Goal: Task Accomplishment & Management: Complete application form

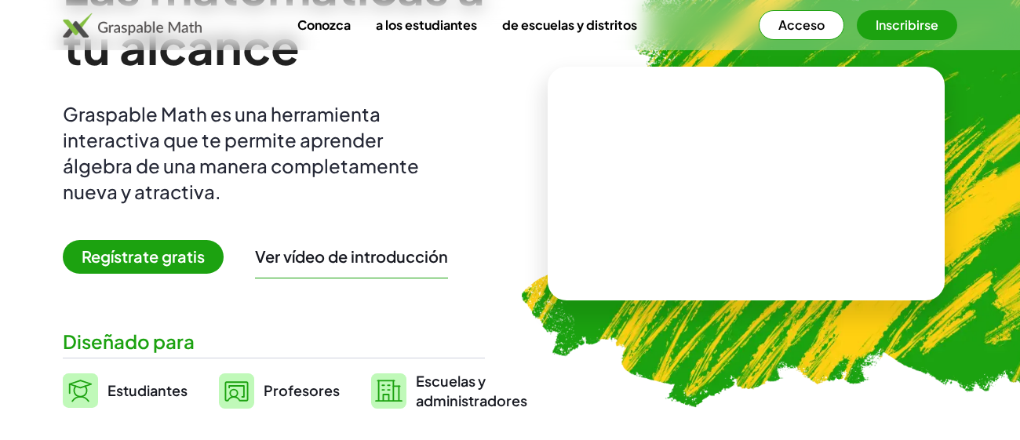
scroll to position [151, 0]
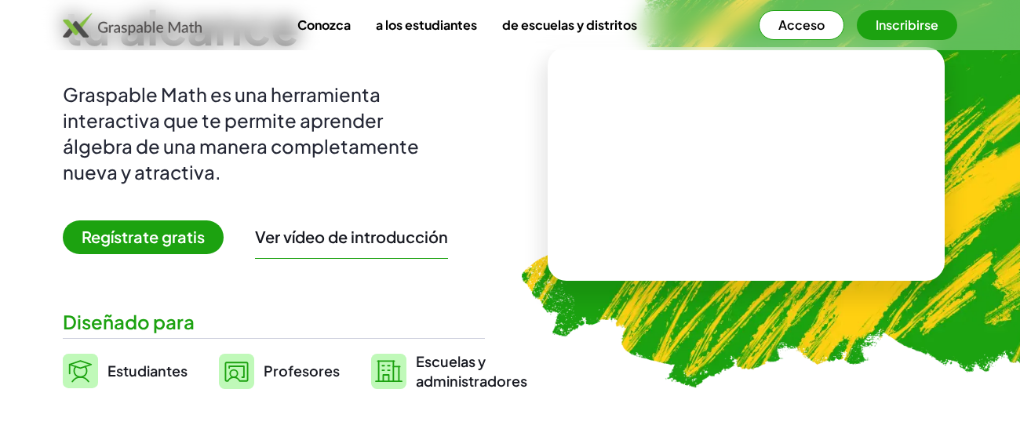
click at [796, 27] on font "Acceso" at bounding box center [801, 24] width 46 height 16
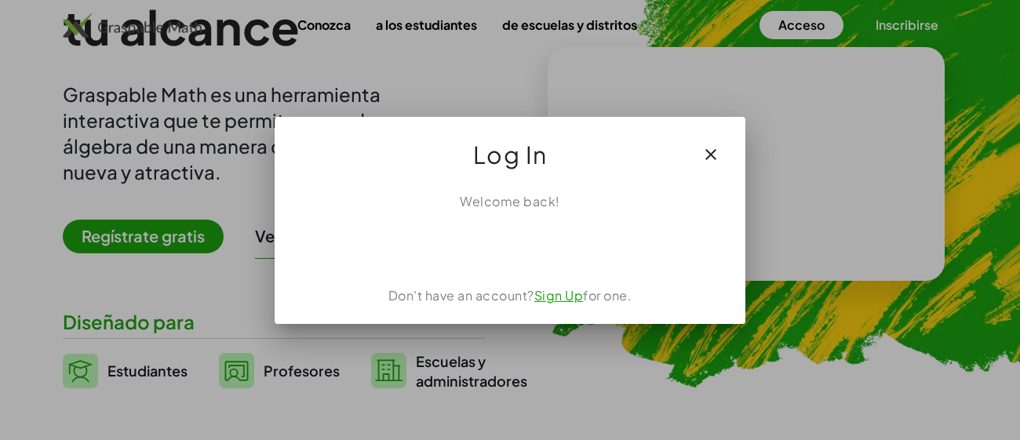
scroll to position [0, 0]
click at [805, 74] on div at bounding box center [510, 220] width 1020 height 440
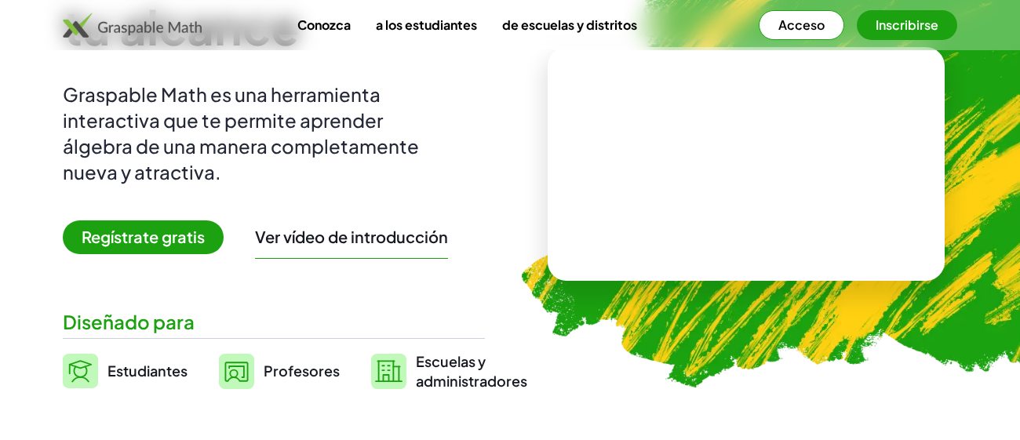
click at [905, 24] on font "Inscribirse" at bounding box center [906, 24] width 63 height 16
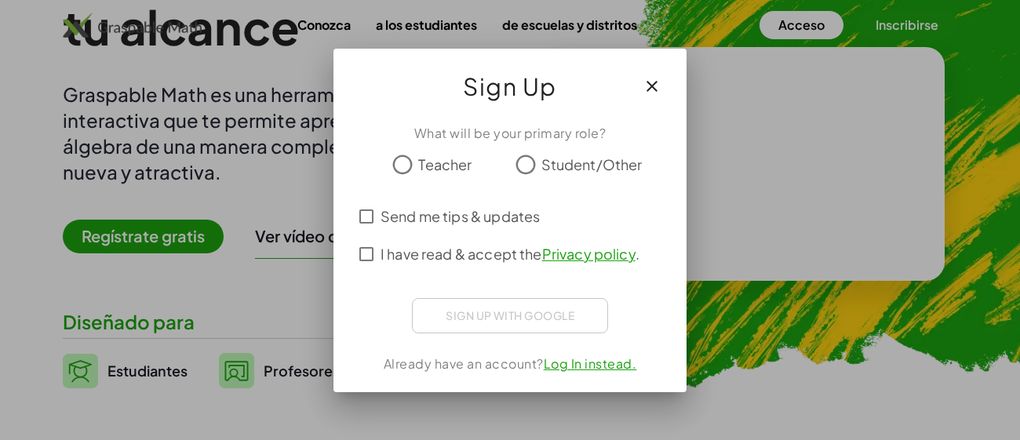
scroll to position [0, 0]
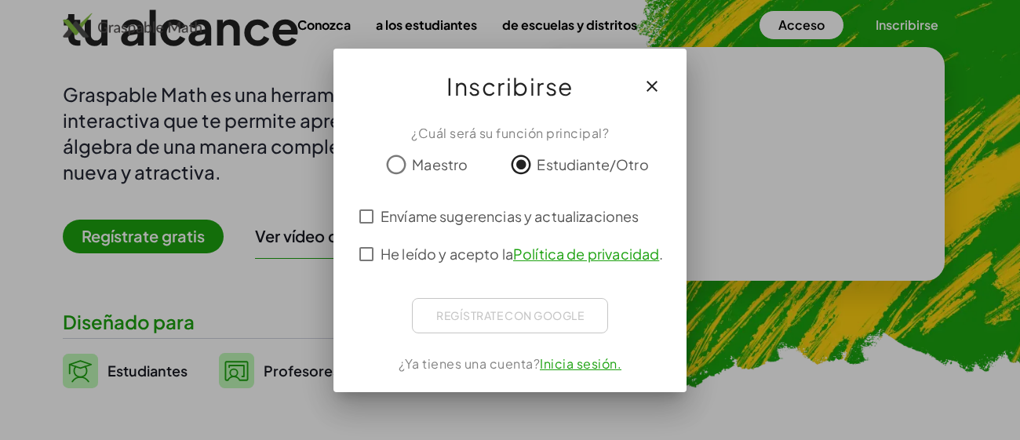
click at [534, 317] on div "Regístrate con Google Iniciar sesión con Google Inicia sesión con Google. Se ab…" at bounding box center [510, 315] width 196 height 35
click at [527, 315] on div "Regístrate con Google Iniciar sesión con Google Inicia sesión con Google. Se ab…" at bounding box center [510, 315] width 196 height 35
click at [581, 359] on font "Inicia sesión." at bounding box center [581, 363] width 82 height 16
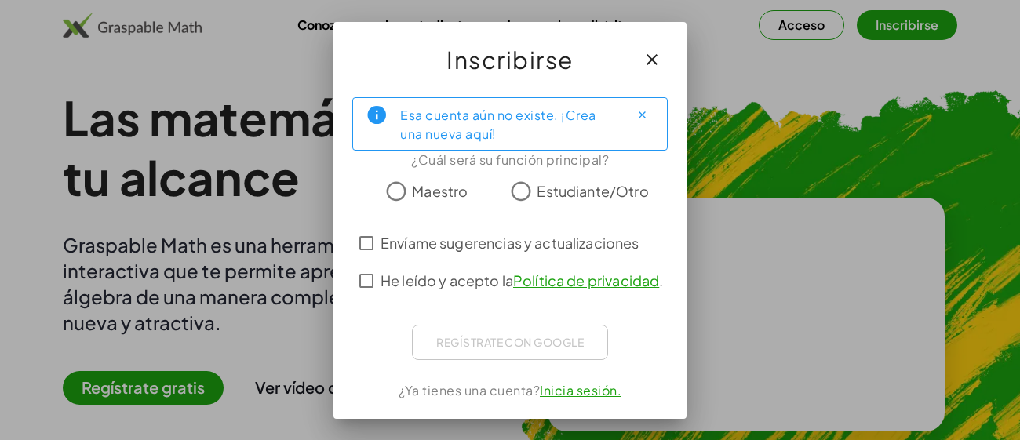
click at [568, 182] on font "Estudiante/Otro" at bounding box center [591, 191] width 111 height 18
click at [563, 389] on font "Inicia sesión." at bounding box center [581, 390] width 82 height 16
click at [594, 394] on font "Inicia sesión." at bounding box center [581, 390] width 82 height 16
click at [570, 388] on font "Inicia sesión." at bounding box center [581, 390] width 82 height 16
click at [565, 186] on font "Estudiante/Otro" at bounding box center [591, 191] width 111 height 18
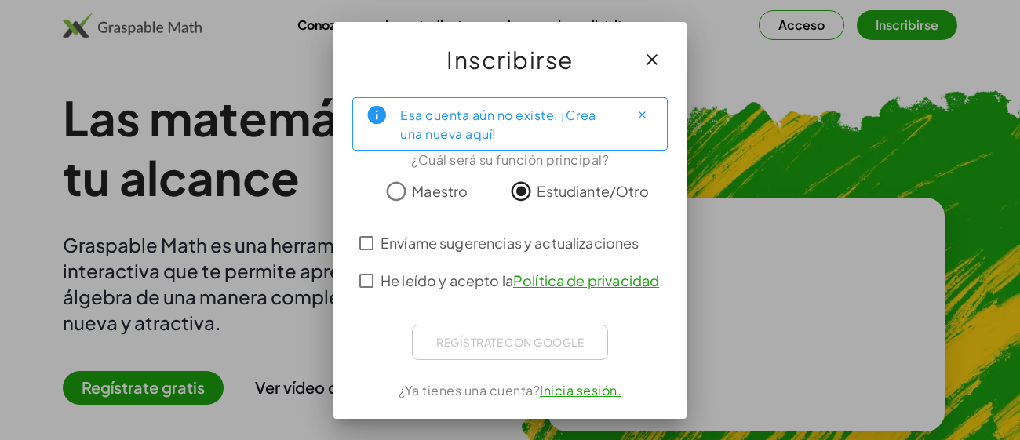
click at [410, 236] on font "Envíame sugerencias y actualizaciones" at bounding box center [509, 243] width 259 height 18
click at [581, 392] on font "Inicia sesión." at bounding box center [581, 390] width 82 height 16
click at [538, 187] on font "Estudiante/Otro" at bounding box center [591, 191] width 111 height 18
click at [565, 397] on font "Inicia sesión." at bounding box center [581, 390] width 82 height 16
click at [566, 396] on font "Inicia sesión." at bounding box center [581, 390] width 82 height 16
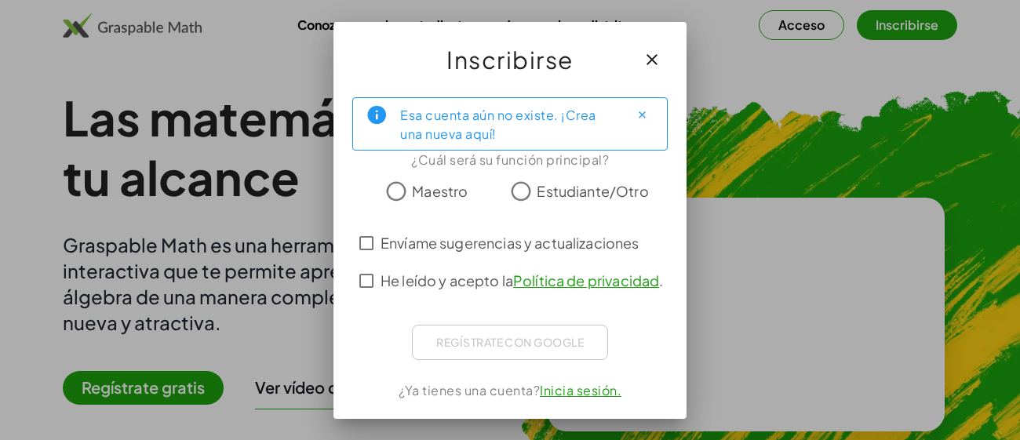
click at [518, 119] on font "Esa cuenta aún no existe. ¡Crea una nueva aquí!" at bounding box center [498, 124] width 196 height 35
click at [632, 110] on button "Cerca" at bounding box center [641, 115] width 25 height 25
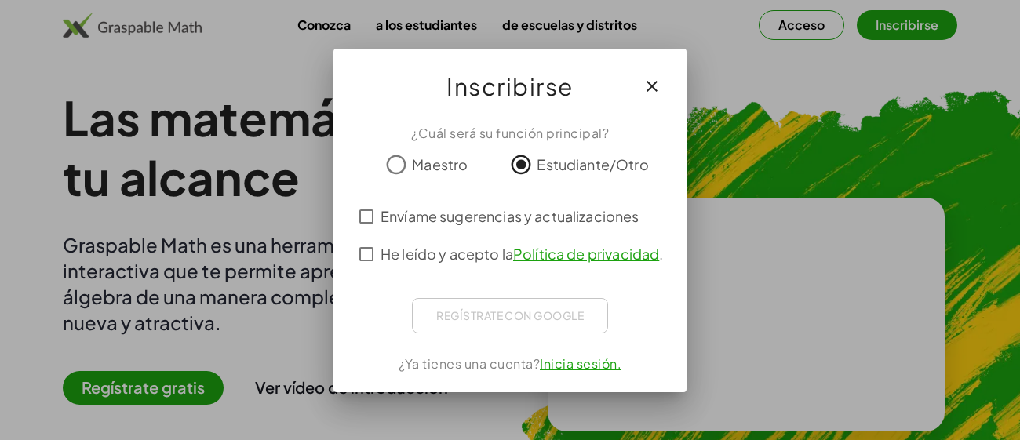
click at [515, 321] on div "Regístrate con Google Iniciar sesión con Google Inicia sesión con Google. Se ab…" at bounding box center [510, 315] width 196 height 35
click at [552, 365] on font "Inicia sesión." at bounding box center [581, 363] width 82 height 16
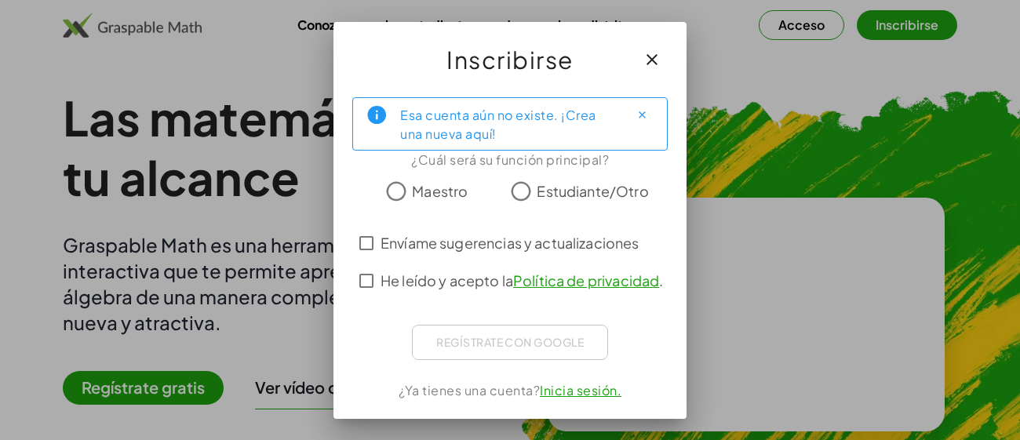
click at [522, 256] on label "Envíame sugerencias y actualizaciones" at bounding box center [509, 243] width 259 height 38
click at [548, 271] on font "Política de privacidad" at bounding box center [586, 280] width 146 height 18
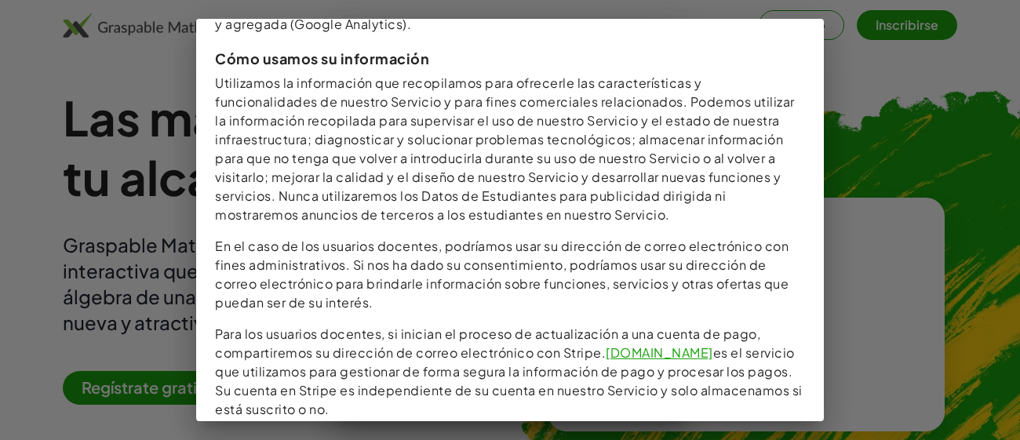
scroll to position [1088, 0]
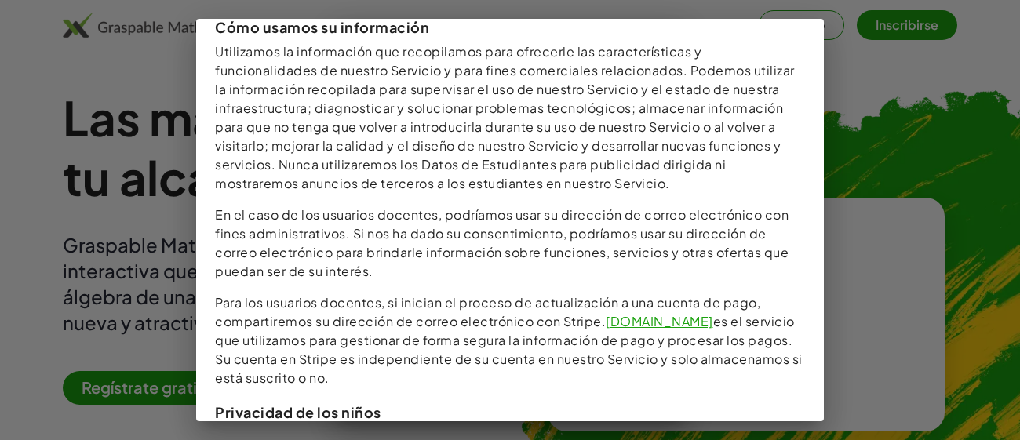
click at [817, 13] on div at bounding box center [510, 220] width 1020 height 440
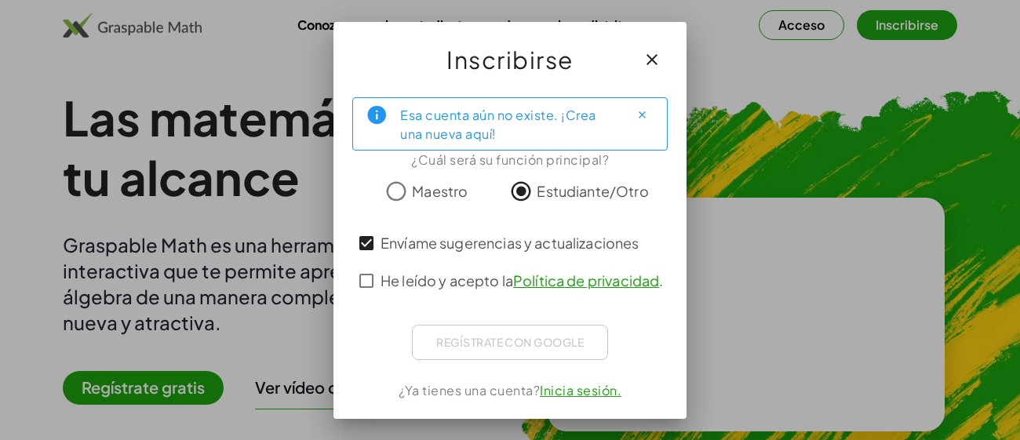
click at [572, 393] on font "Inicia sesión." at bounding box center [581, 390] width 82 height 16
click at [640, 51] on button "button" at bounding box center [652, 60] width 38 height 38
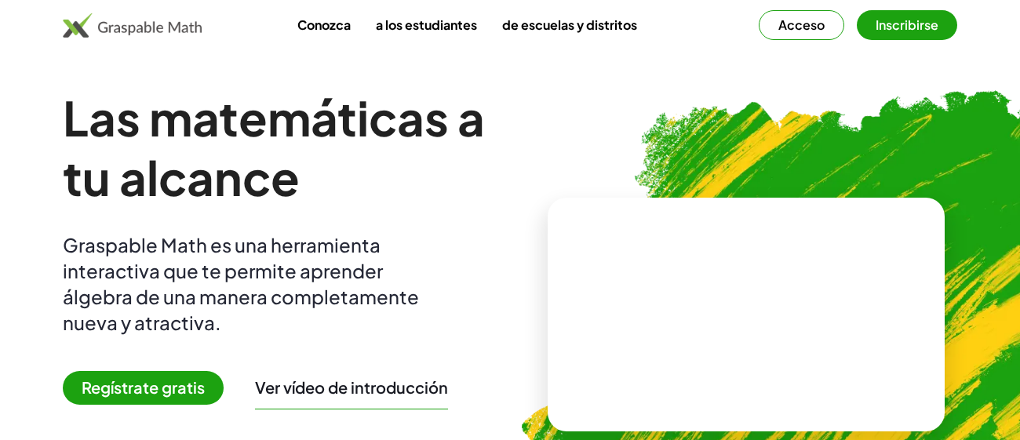
click at [689, 300] on video at bounding box center [745, 315] width 235 height 118
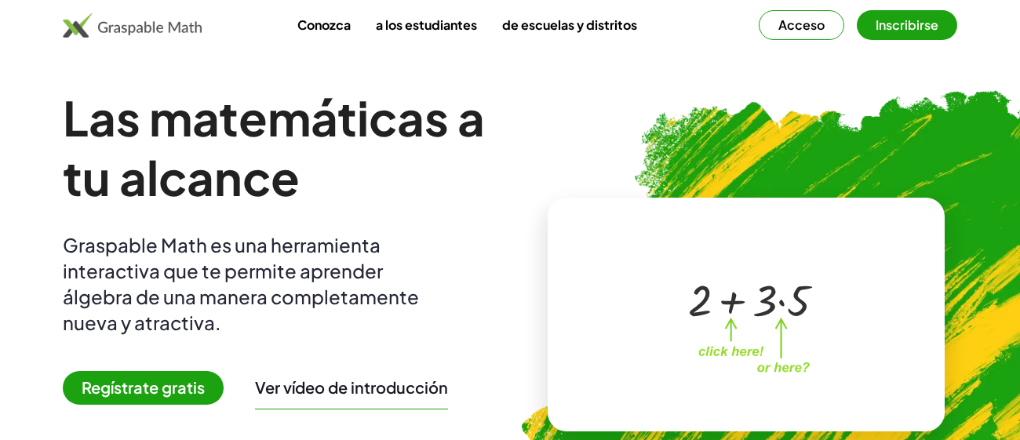
click at [711, 329] on div "+ 2 + · 3 · 5" at bounding box center [743, 299] width 158 height 66
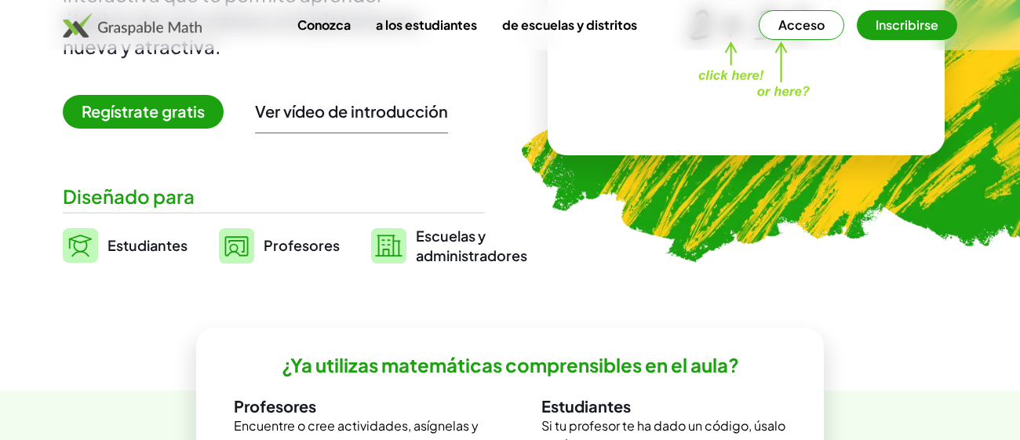
scroll to position [277, 0]
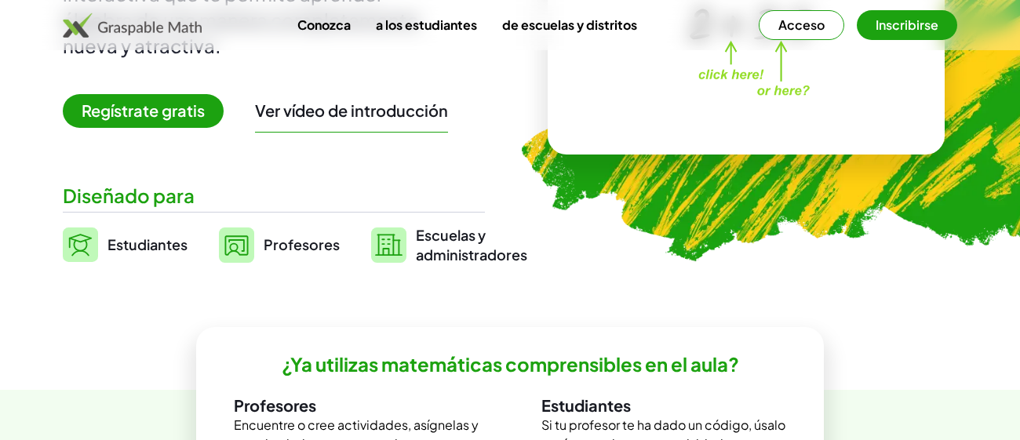
click at [153, 252] on font "Estudiantes" at bounding box center [147, 244] width 80 height 18
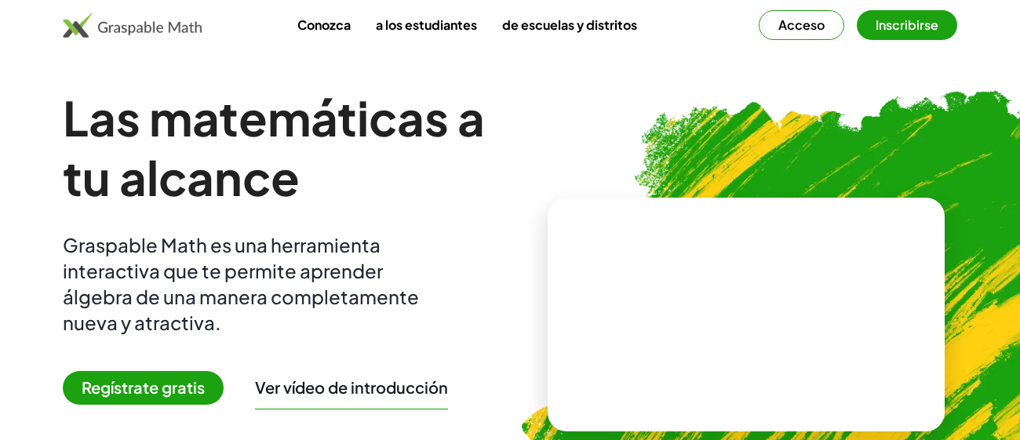
click at [813, 24] on font "Acceso" at bounding box center [801, 24] width 46 height 16
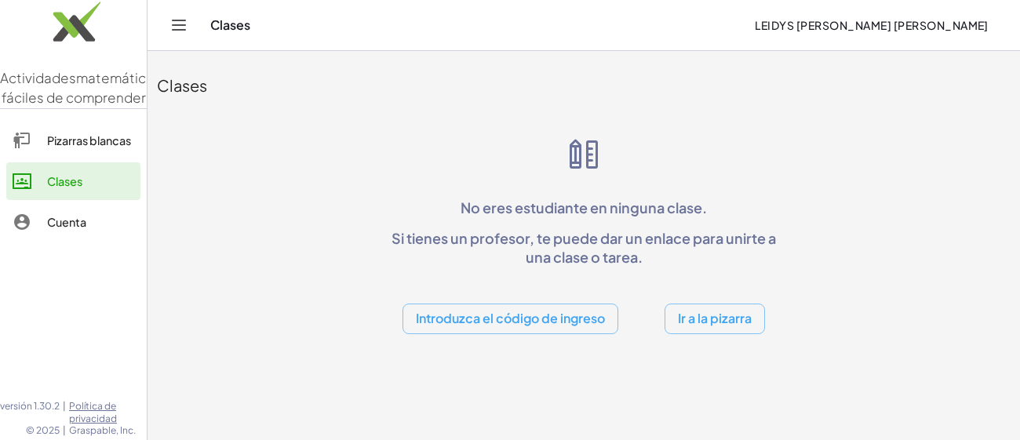
click at [534, 315] on font "Introduzca el código de ingreso" at bounding box center [510, 318] width 189 height 16
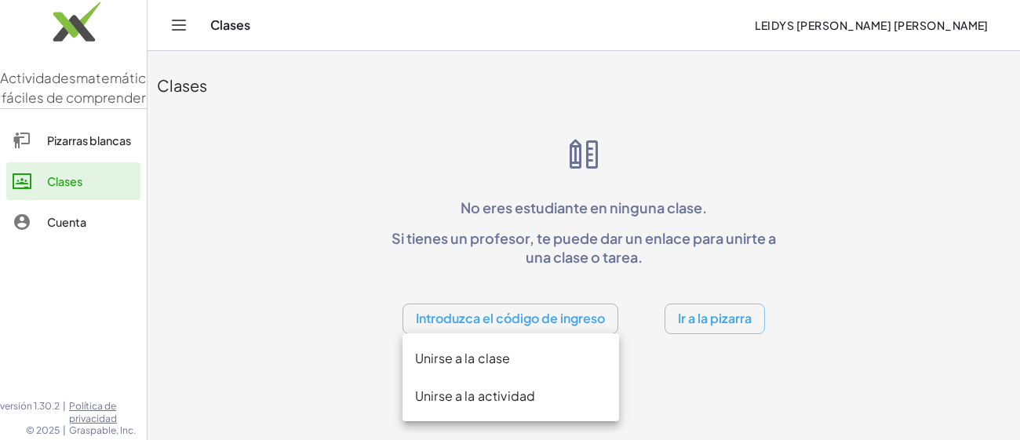
click at [518, 404] on div "Unirse a la actividad" at bounding box center [510, 396] width 191 height 19
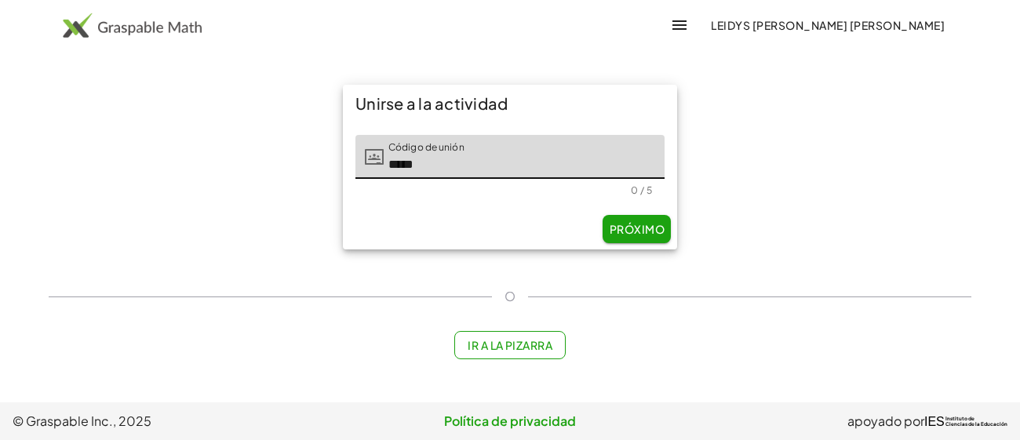
click at [640, 222] on font "Próximo" at bounding box center [636, 229] width 55 height 14
type input "*****"
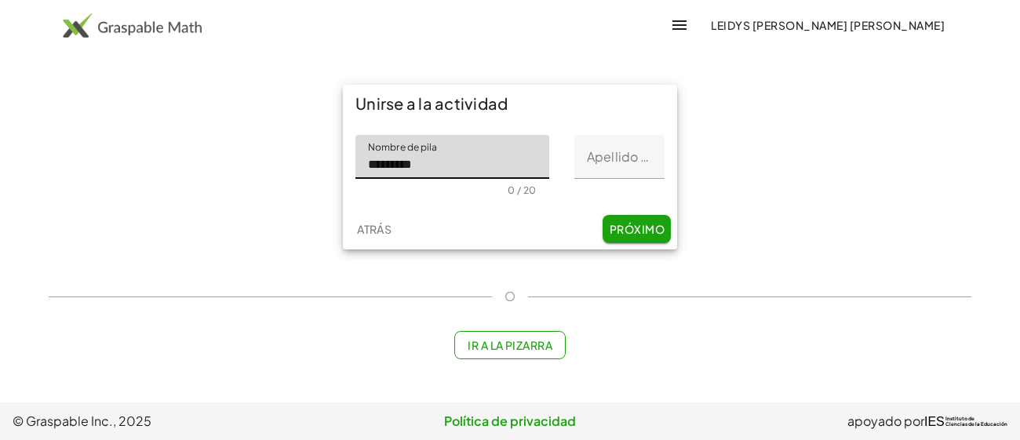
type input "*********"
click at [642, 227] on font "Próximo" at bounding box center [636, 229] width 55 height 14
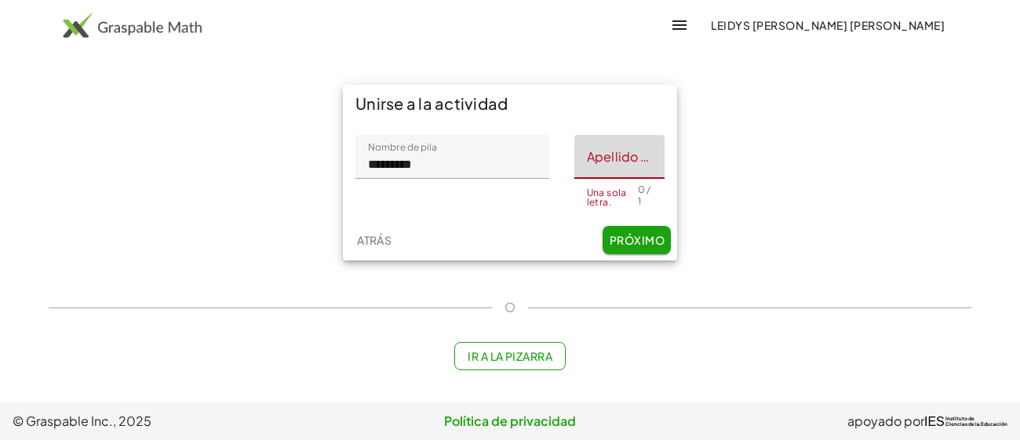
click at [612, 151] on input "Apellido inicial" at bounding box center [619, 157] width 90 height 44
type input "*"
click at [632, 234] on font "Próximo" at bounding box center [636, 240] width 55 height 14
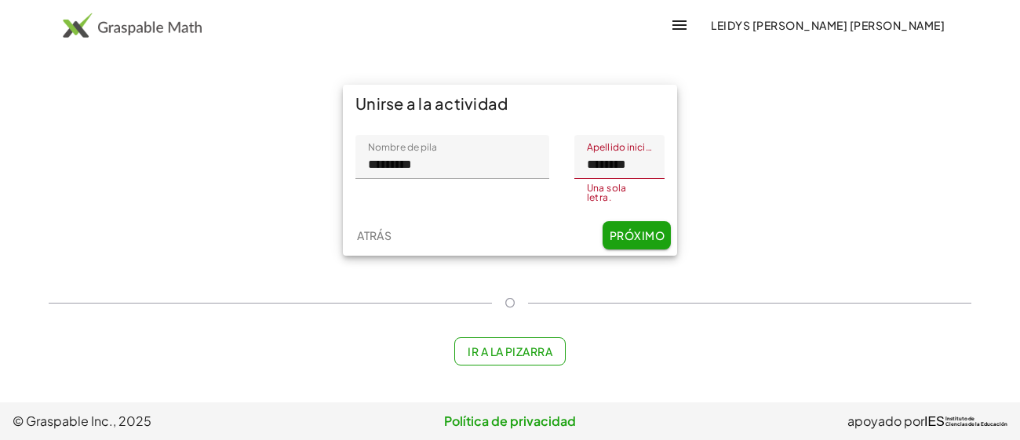
click at [629, 236] on font "Próximo" at bounding box center [636, 235] width 55 height 14
click at [628, 235] on font "Próximo" at bounding box center [636, 235] width 55 height 14
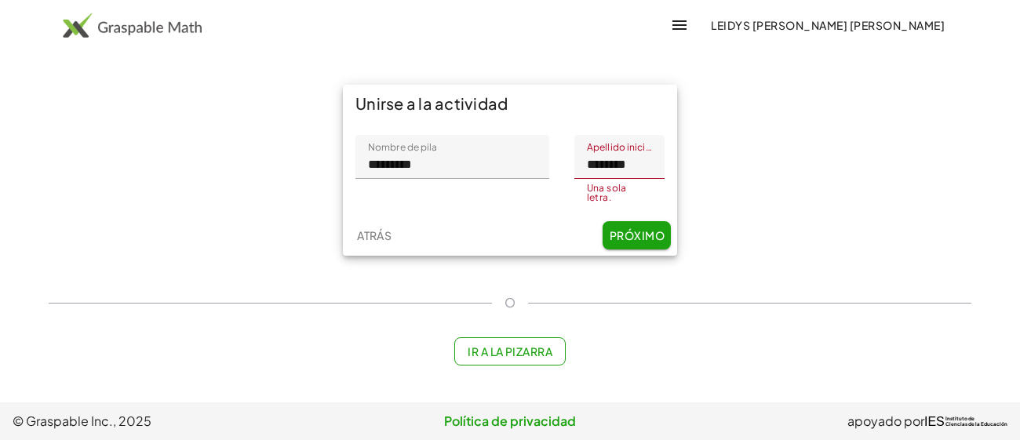
click at [647, 162] on input "********" at bounding box center [619, 157] width 90 height 44
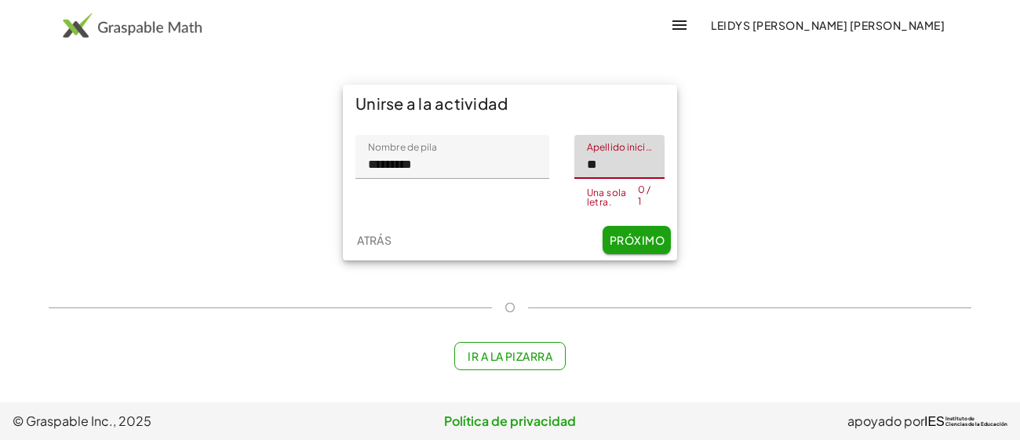
type input "*"
click at [648, 238] on button "Próximo" at bounding box center [636, 240] width 68 height 28
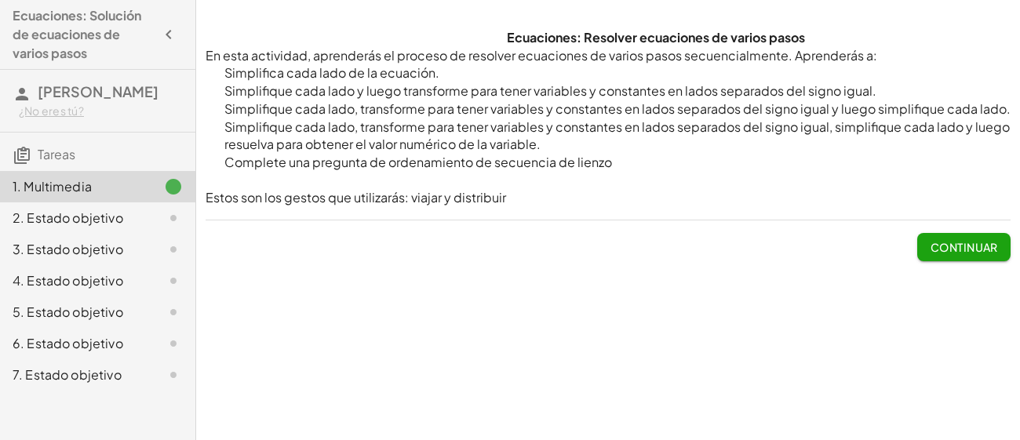
click at [961, 253] on button "Continuar" at bounding box center [963, 247] width 93 height 28
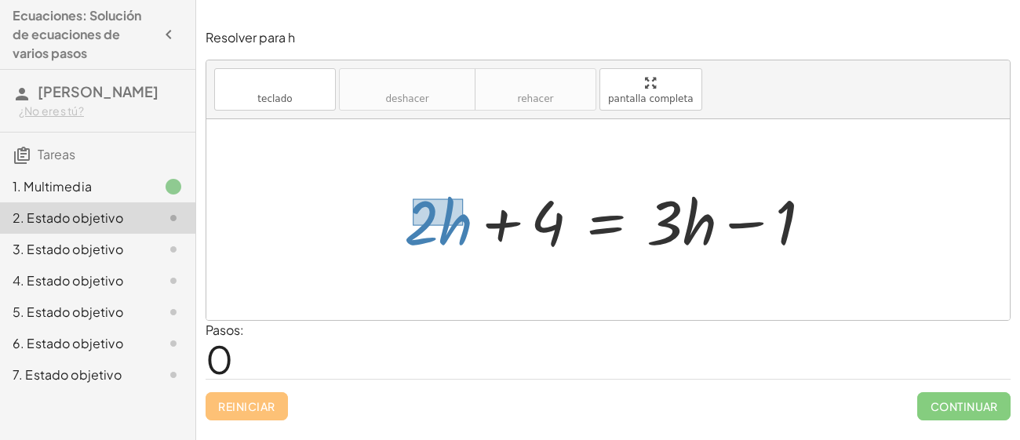
drag, startPoint x: 413, startPoint y: 198, endPoint x: 463, endPoint y: 225, distance: 56.8
click at [463, 225] on div at bounding box center [613, 220] width 435 height 81
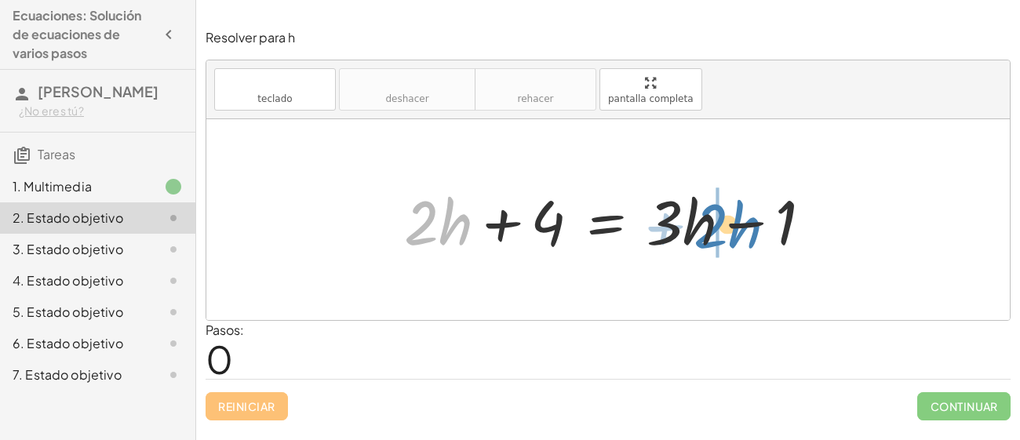
drag, startPoint x: 439, startPoint y: 213, endPoint x: 729, endPoint y: 215, distance: 289.4
click at [729, 215] on div at bounding box center [613, 220] width 435 height 81
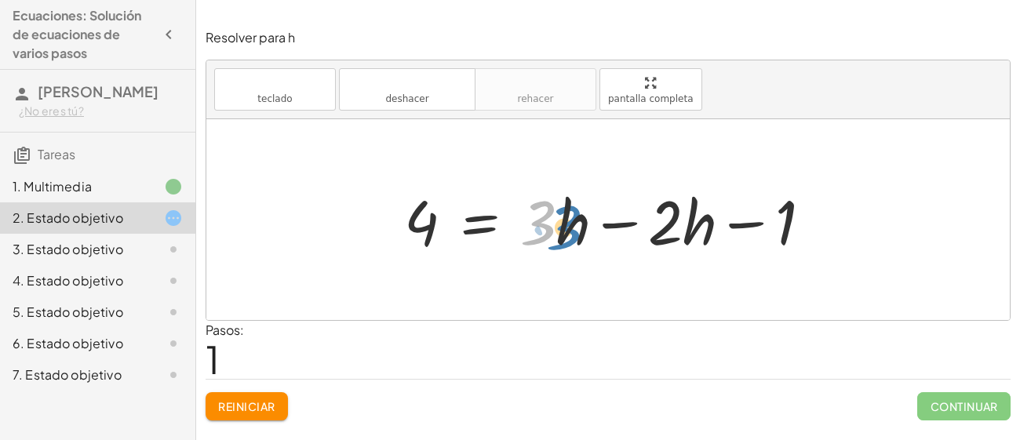
drag, startPoint x: 529, startPoint y: 208, endPoint x: 550, endPoint y: 206, distance: 20.5
click at [550, 206] on div at bounding box center [613, 220] width 435 height 81
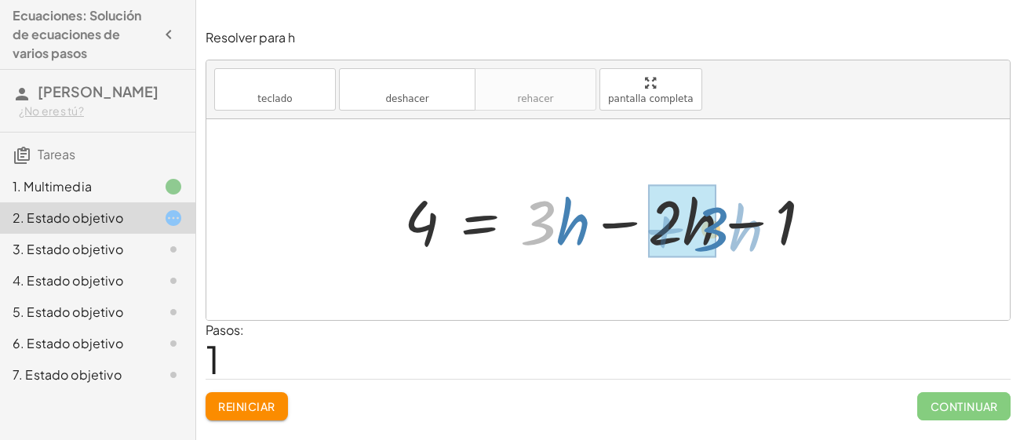
drag, startPoint x: 531, startPoint y: 207, endPoint x: 703, endPoint y: 213, distance: 171.8
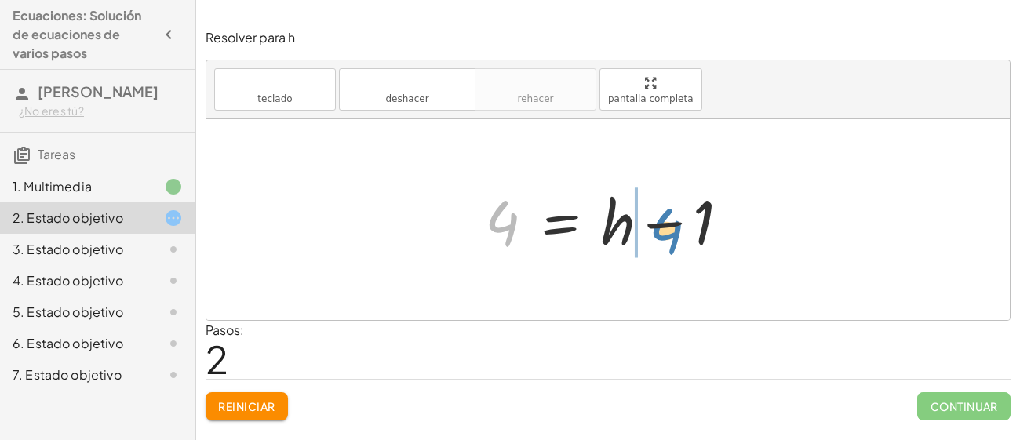
drag, startPoint x: 513, startPoint y: 231, endPoint x: 673, endPoint y: 238, distance: 160.1
click at [673, 238] on div at bounding box center [613, 220] width 273 height 81
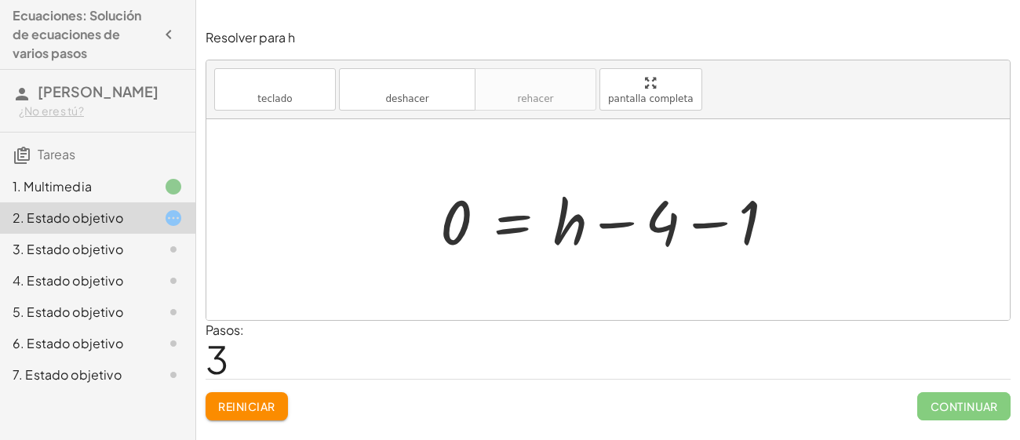
click at [667, 242] on div at bounding box center [613, 220] width 363 height 81
drag, startPoint x: 747, startPoint y: 230, endPoint x: 655, endPoint y: 230, distance: 91.8
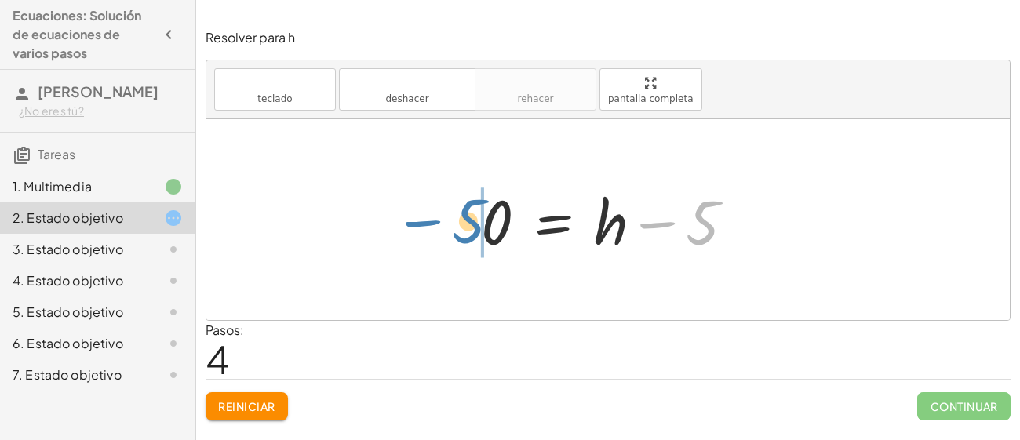
drag, startPoint x: 693, startPoint y: 224, endPoint x: 459, endPoint y: 223, distance: 234.5
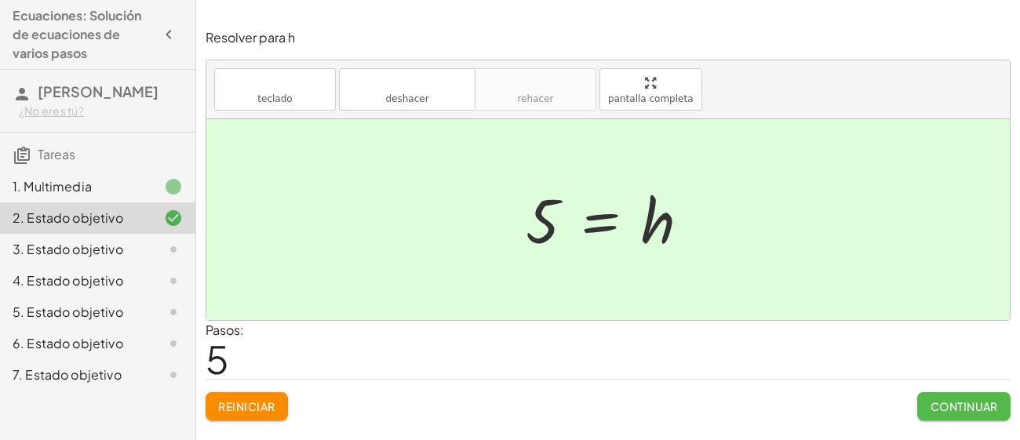
click at [937, 410] on font "Continuar" at bounding box center [963, 406] width 67 height 14
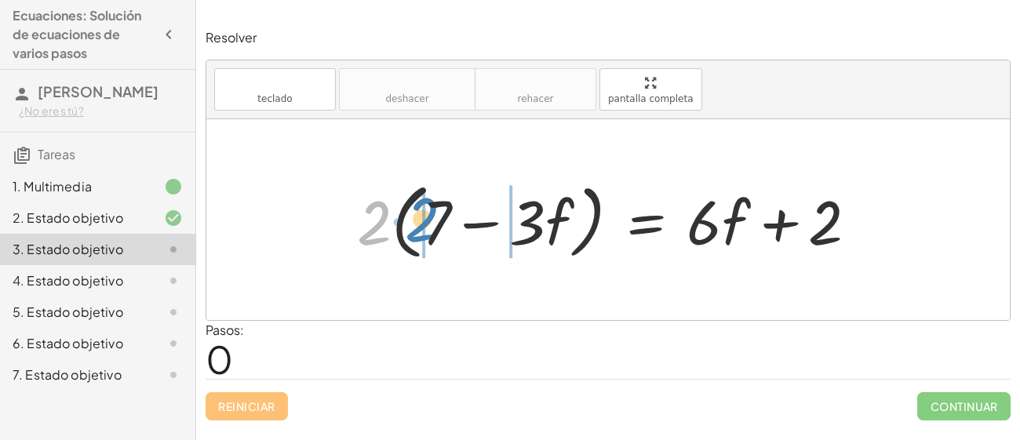
drag, startPoint x: 376, startPoint y: 236, endPoint x: 424, endPoint y: 233, distance: 48.7
click at [424, 233] on div at bounding box center [613, 220] width 529 height 90
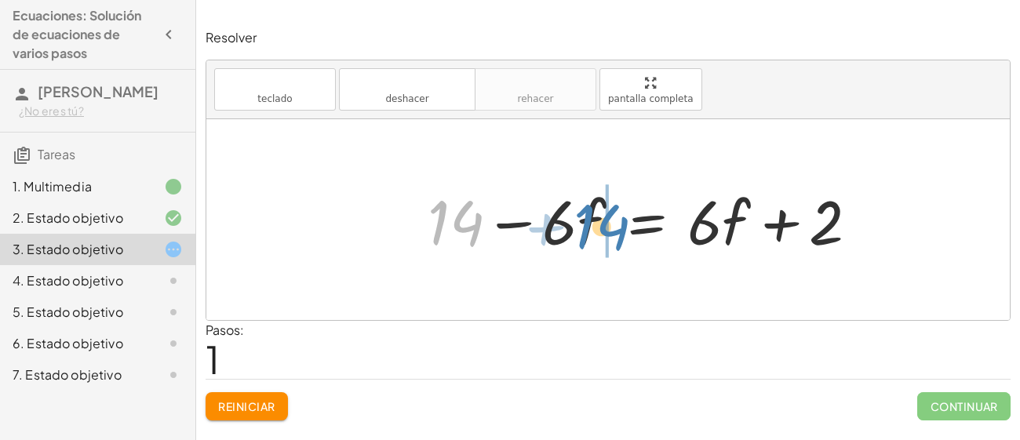
drag, startPoint x: 445, startPoint y: 240, endPoint x: 593, endPoint y: 249, distance: 148.5
click at [593, 249] on div at bounding box center [649, 220] width 459 height 81
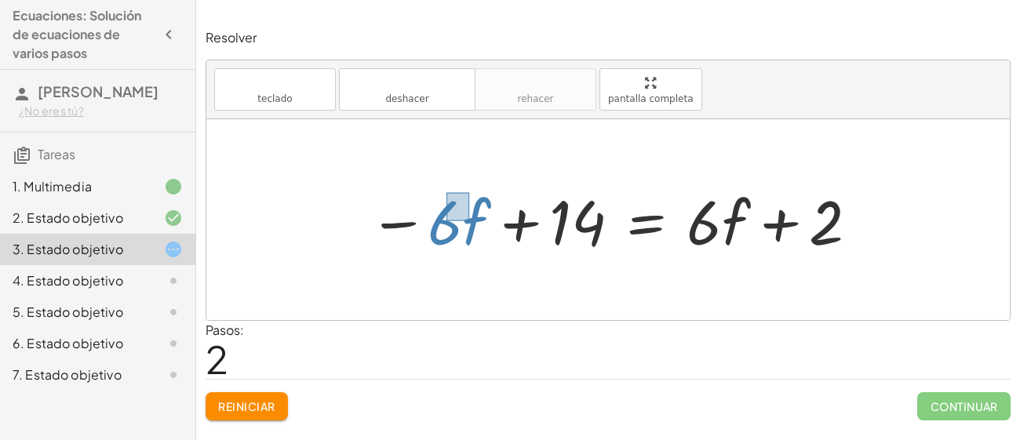
drag, startPoint x: 469, startPoint y: 220, endPoint x: 446, endPoint y: 191, distance: 37.5
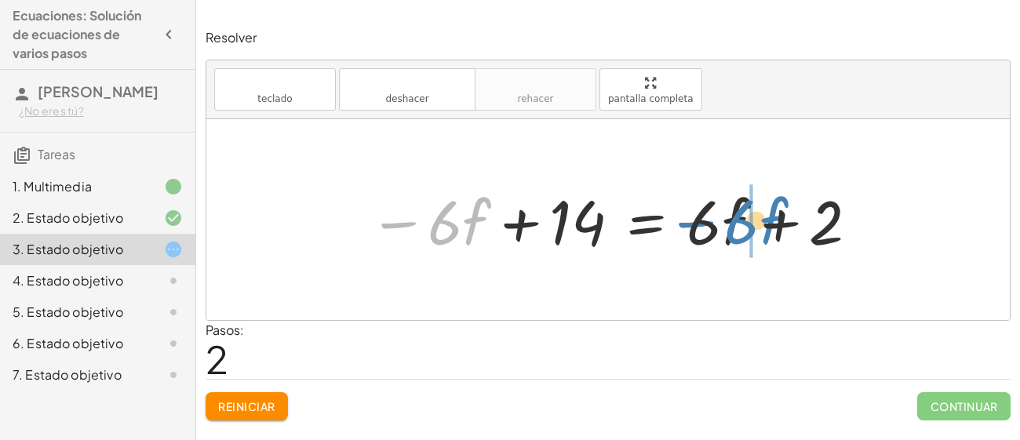
drag, startPoint x: 440, startPoint y: 214, endPoint x: 736, endPoint y: 213, distance: 296.4
click at [736, 213] on div at bounding box center [614, 220] width 507 height 81
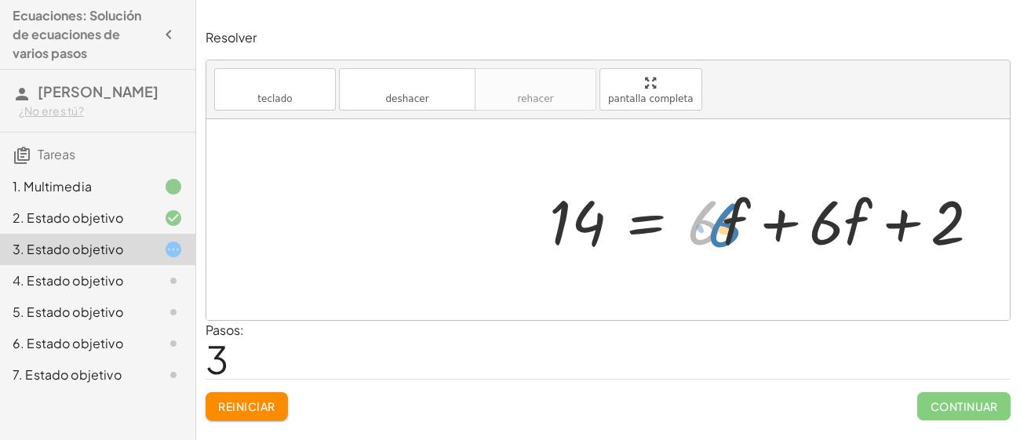
drag, startPoint x: 720, startPoint y: 233, endPoint x: 730, endPoint y: 234, distance: 10.3
click at [730, 234] on div at bounding box center [770, 220] width 459 height 81
drag, startPoint x: 717, startPoint y: 212, endPoint x: 729, endPoint y: 221, distance: 15.7
click at [729, 221] on div at bounding box center [770, 220] width 459 height 81
click at [730, 230] on div at bounding box center [770, 220] width 459 height 81
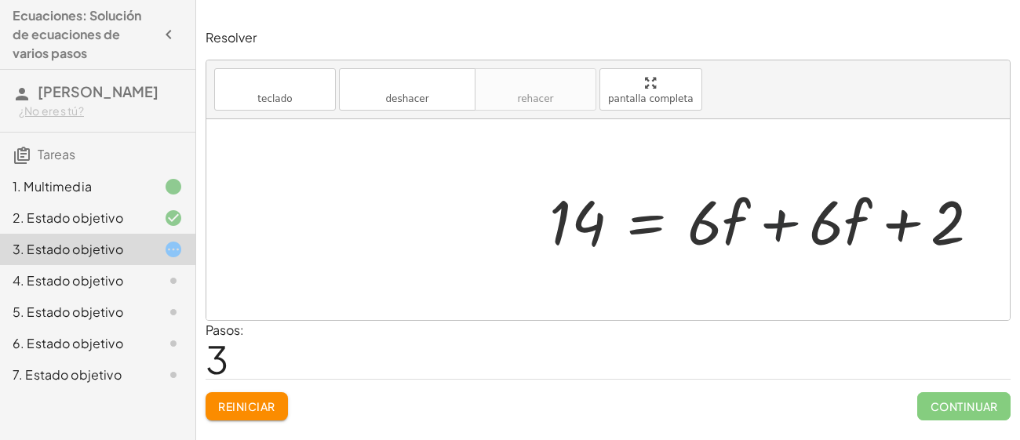
click at [781, 218] on div at bounding box center [770, 220] width 459 height 81
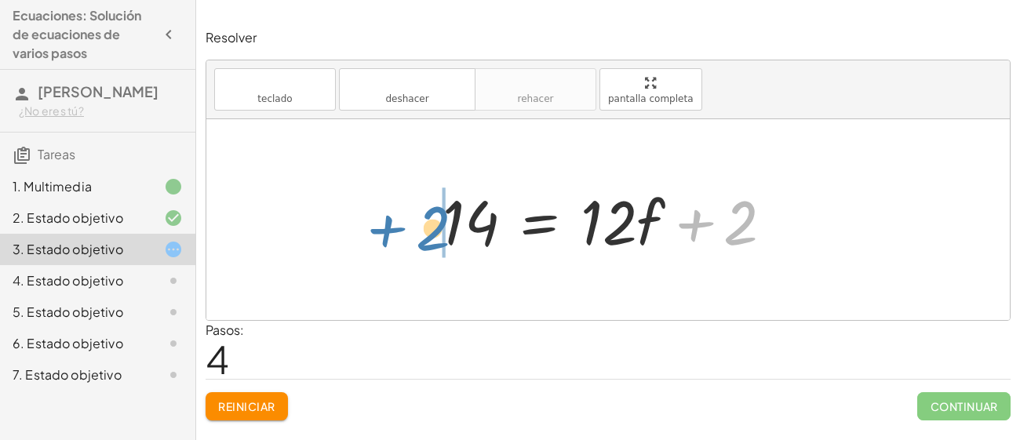
drag, startPoint x: 736, startPoint y: 236, endPoint x: 429, endPoint y: 242, distance: 307.5
click at [429, 242] on div "· 2 · ( + 7 − · 3 · f ) = + · 6 · f + 2 + · 2 · 7 − · 2 · 3 · f = + · 6 · f + 2…" at bounding box center [608, 220] width 378 height 89
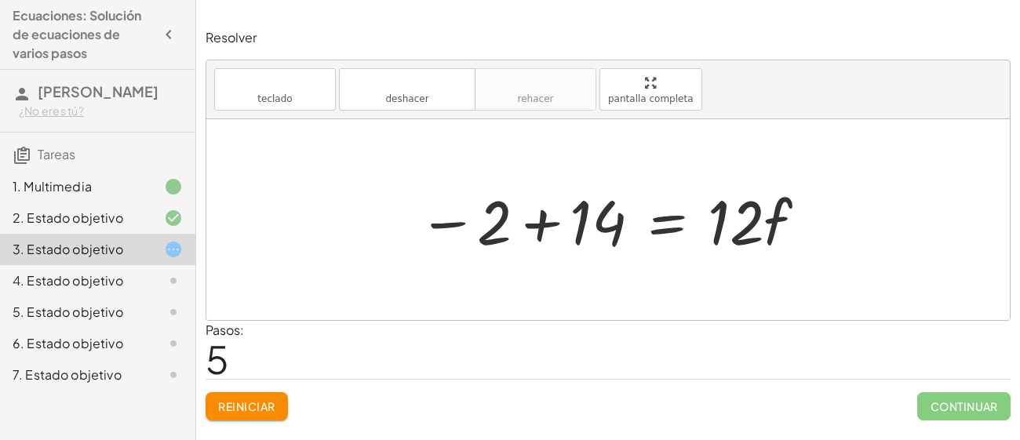
click at [546, 224] on div at bounding box center [613, 220] width 406 height 81
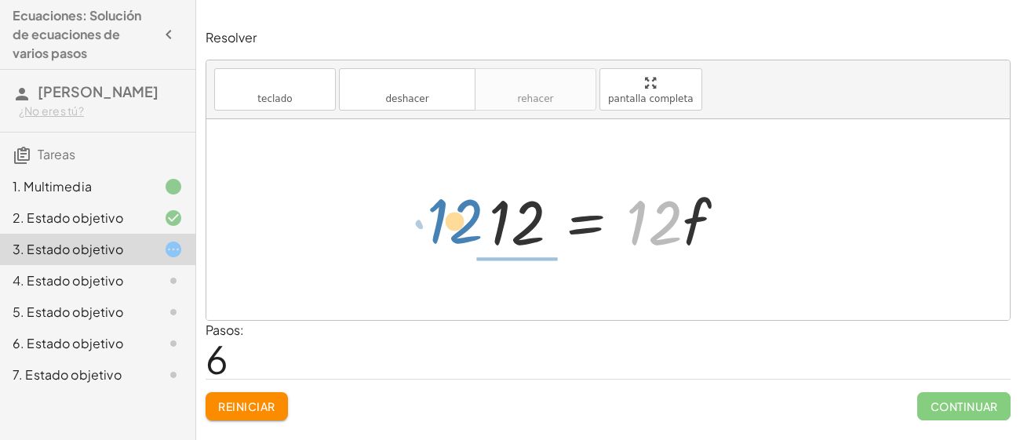
drag, startPoint x: 664, startPoint y: 232, endPoint x: 461, endPoint y: 226, distance: 203.2
click at [461, 226] on div "· 2 · ( + 7 − · 3 · f ) = + · 6 · f + 2 + · 2 · 7 − · 2 · 3 · f = + · 6 · f + 2…" at bounding box center [607, 219] width 803 height 201
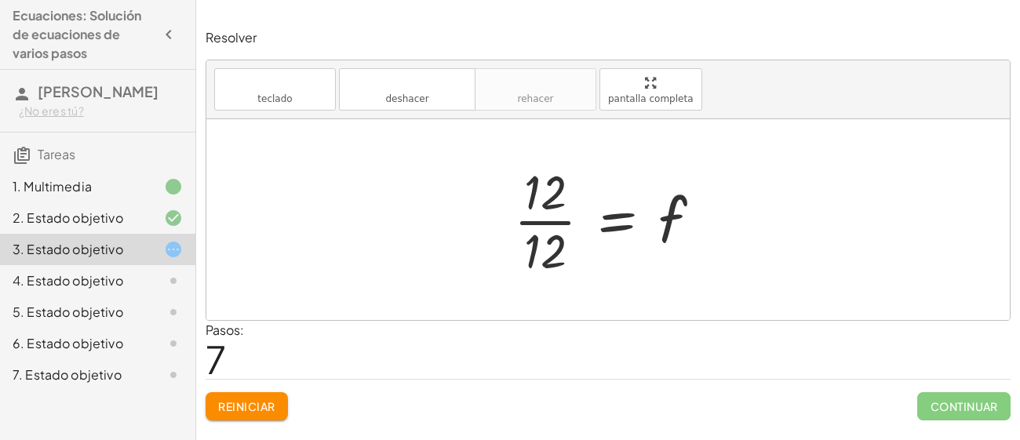
click at [552, 236] on div at bounding box center [613, 219] width 215 height 121
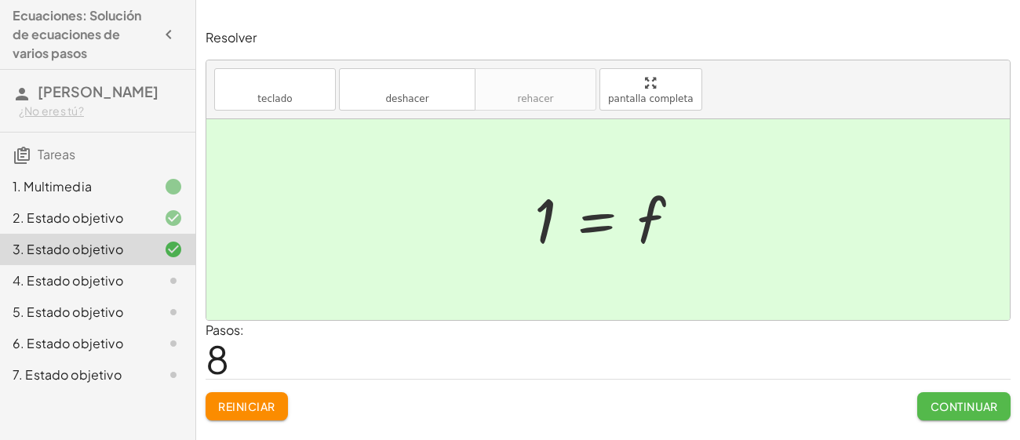
click at [944, 402] on font "Continuar" at bounding box center [963, 406] width 67 height 14
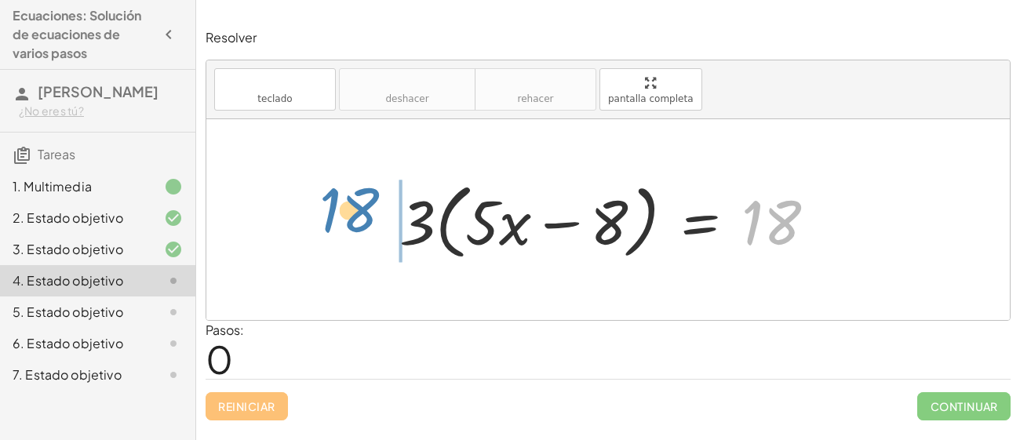
drag, startPoint x: 764, startPoint y: 220, endPoint x: 339, endPoint y: 213, distance: 425.1
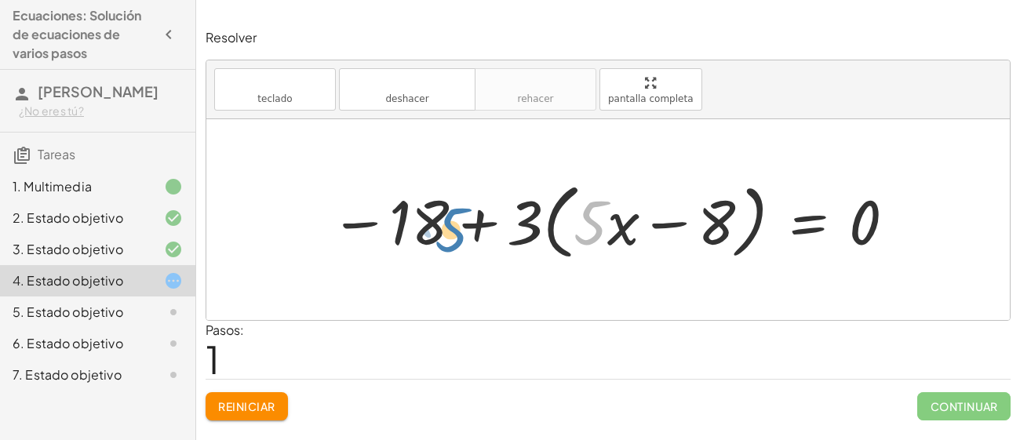
drag, startPoint x: 604, startPoint y: 225, endPoint x: 463, endPoint y: 230, distance: 140.5
click at [463, 230] on div at bounding box center [613, 220] width 582 height 90
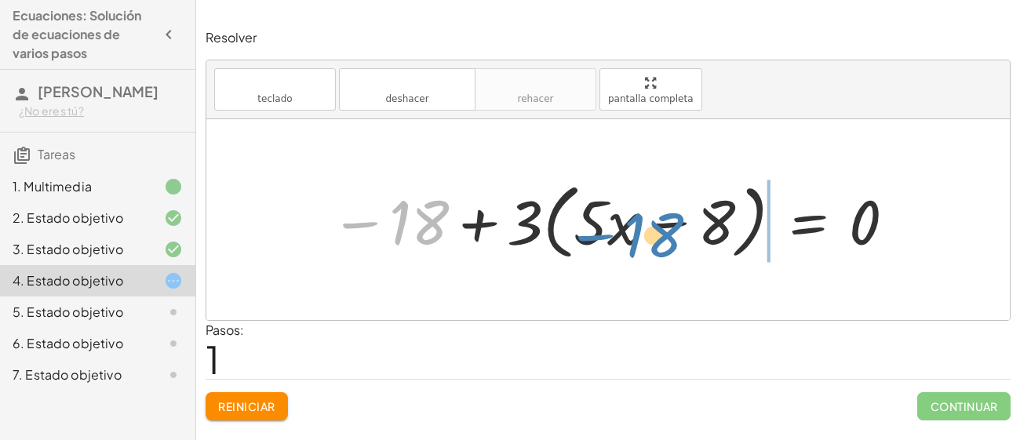
drag, startPoint x: 431, startPoint y: 228, endPoint x: 665, endPoint y: 241, distance: 234.8
click at [665, 241] on div at bounding box center [613, 220] width 582 height 90
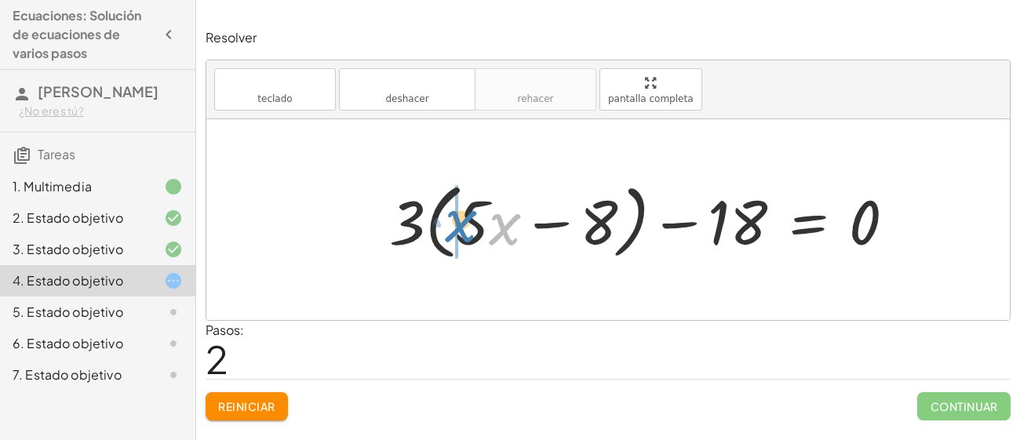
drag, startPoint x: 493, startPoint y: 225, endPoint x: 478, endPoint y: 224, distance: 14.9
click at [478, 224] on div at bounding box center [648, 220] width 534 height 90
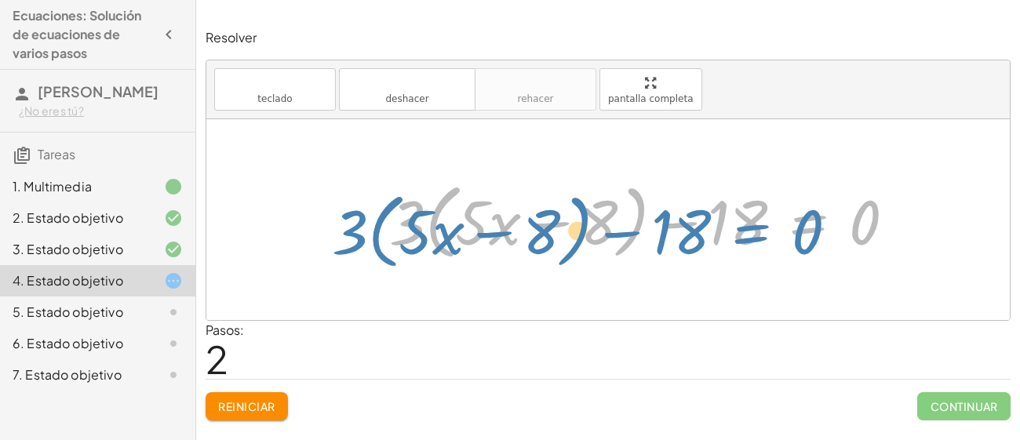
drag, startPoint x: 795, startPoint y: 227, endPoint x: 743, endPoint y: 236, distance: 53.4
click at [743, 236] on div at bounding box center [648, 220] width 534 height 90
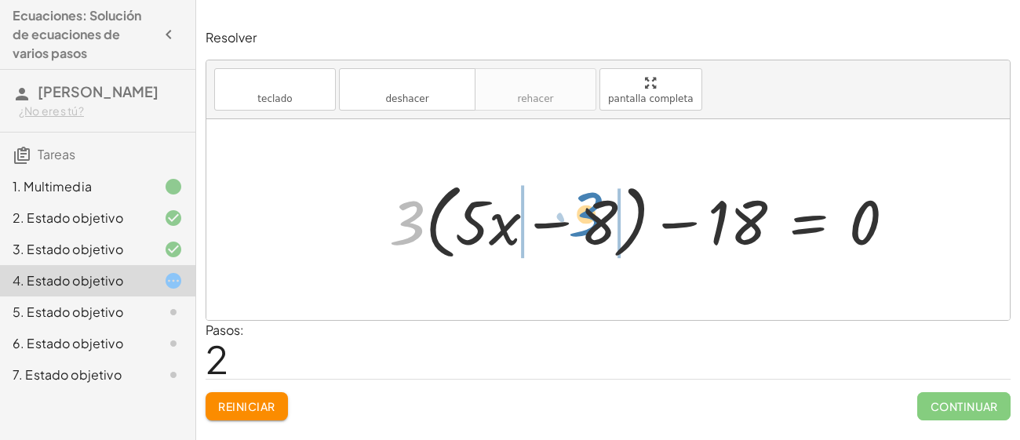
drag, startPoint x: 412, startPoint y: 216, endPoint x: 591, endPoint y: 208, distance: 179.0
click at [591, 208] on div at bounding box center [648, 220] width 534 height 90
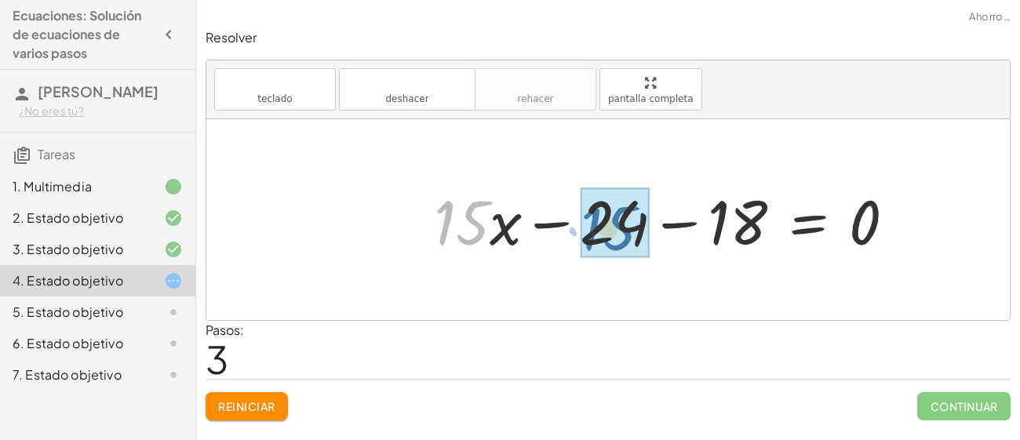
drag, startPoint x: 449, startPoint y: 223, endPoint x: 638, endPoint y: 220, distance: 189.8
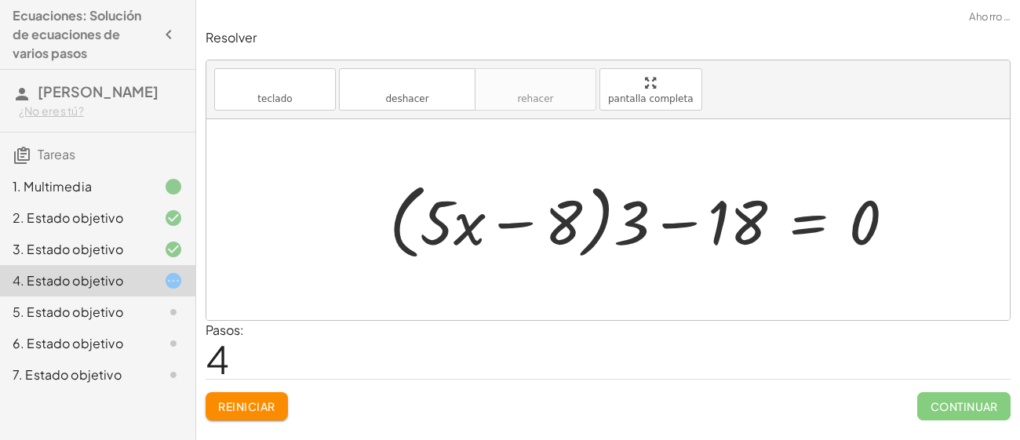
click at [503, 224] on div at bounding box center [648, 220] width 534 height 90
click at [469, 227] on div at bounding box center [648, 220] width 534 height 90
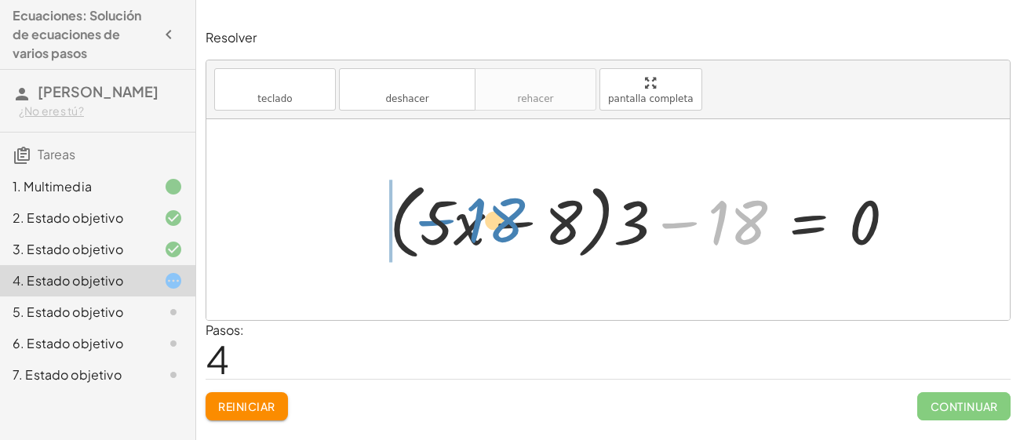
drag, startPoint x: 724, startPoint y: 216, endPoint x: 471, endPoint y: 205, distance: 252.8
click at [471, 205] on div at bounding box center [648, 220] width 534 height 90
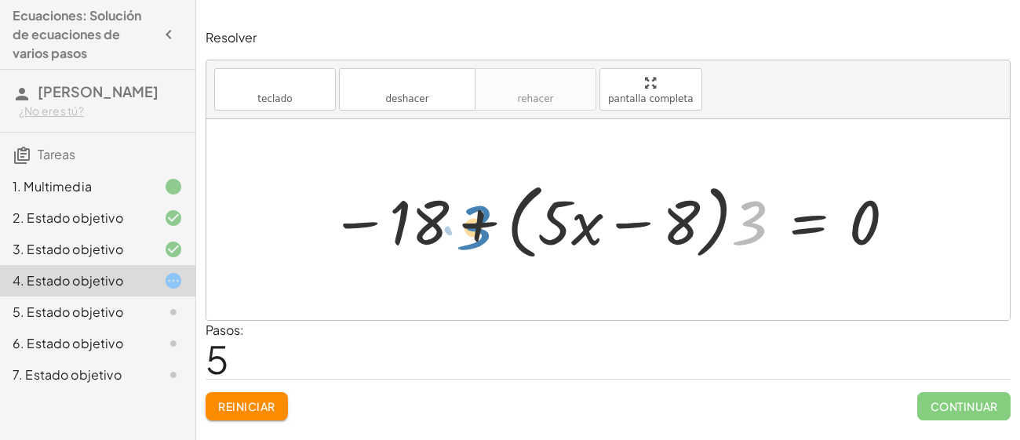
drag, startPoint x: 732, startPoint y: 226, endPoint x: 445, endPoint y: 231, distance: 286.3
click at [445, 231] on div at bounding box center [613, 220] width 582 height 90
click at [478, 226] on div at bounding box center [613, 220] width 582 height 90
click at [366, 236] on div at bounding box center [613, 220] width 582 height 90
click at [358, 224] on div at bounding box center [613, 220] width 582 height 90
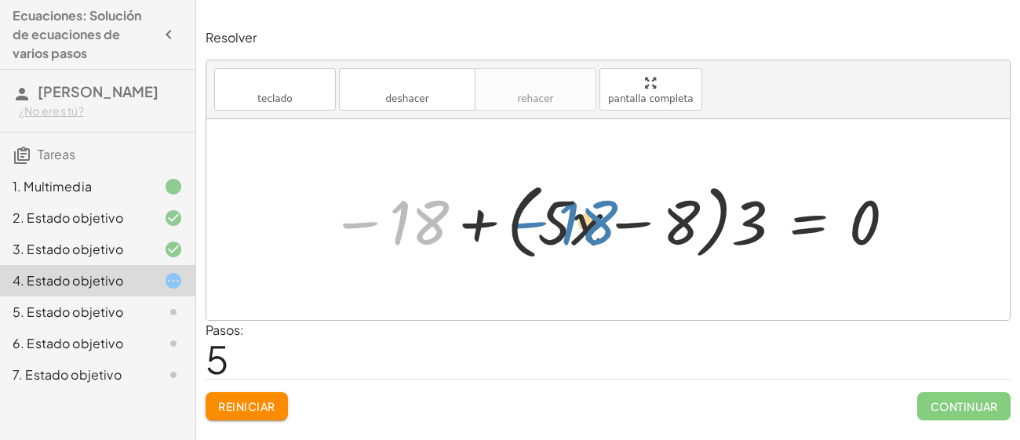
drag, startPoint x: 437, startPoint y: 223, endPoint x: 613, endPoint y: 222, distance: 176.5
click at [613, 222] on div at bounding box center [613, 220] width 582 height 90
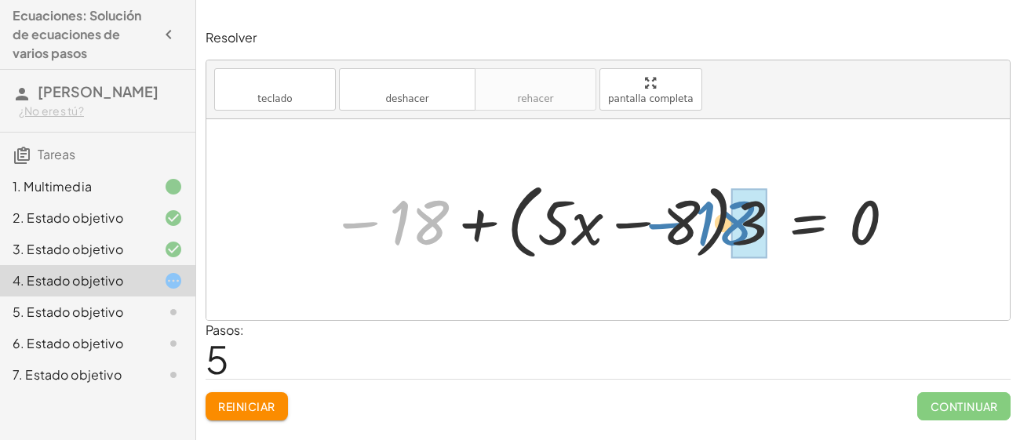
drag, startPoint x: 422, startPoint y: 216, endPoint x: 729, endPoint y: 215, distance: 306.6
click at [729, 215] on div at bounding box center [613, 220] width 582 height 90
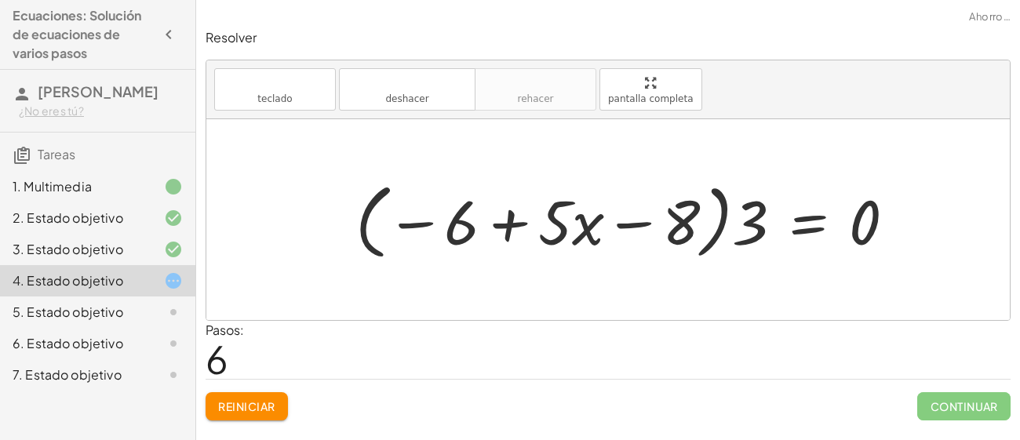
click at [416, 226] on div at bounding box center [631, 220] width 568 height 90
drag, startPoint x: 455, startPoint y: 226, endPoint x: 630, endPoint y: 243, distance: 175.7
click at [630, 243] on div at bounding box center [631, 220] width 568 height 90
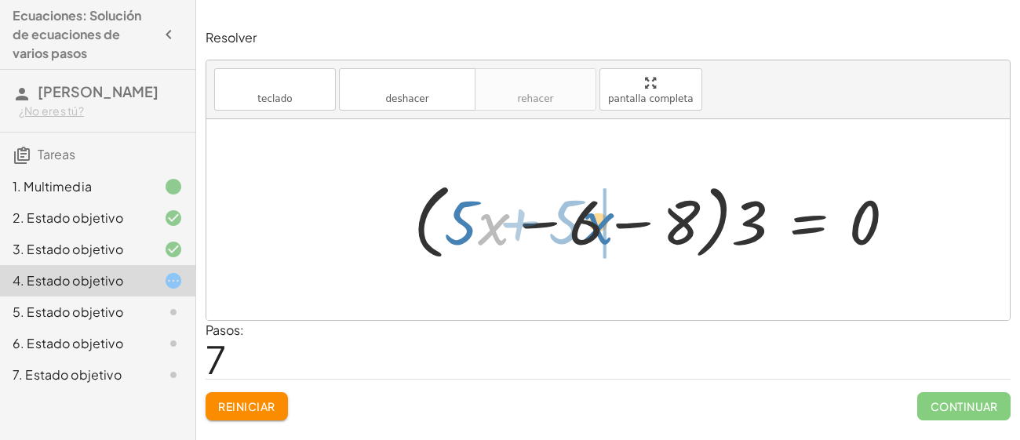
drag, startPoint x: 488, startPoint y: 231, endPoint x: 639, endPoint y: 247, distance: 152.3
click at [639, 247] on div at bounding box center [660, 220] width 510 height 90
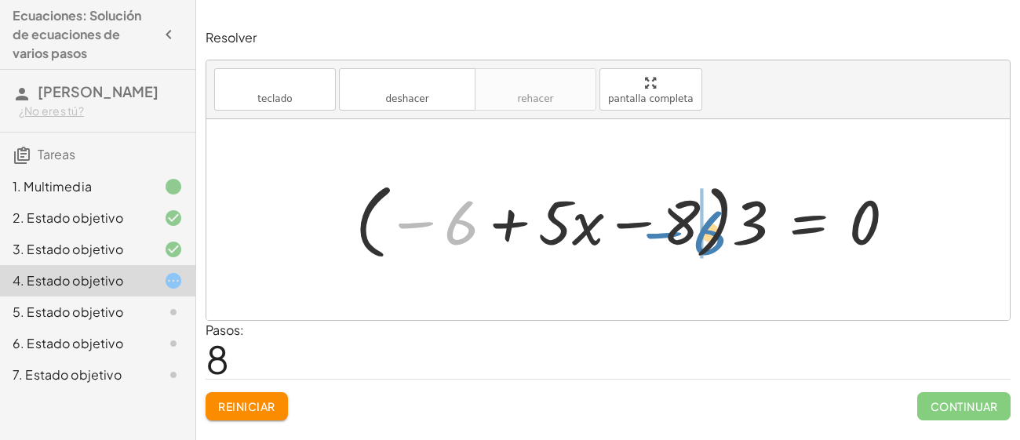
drag, startPoint x: 471, startPoint y: 229, endPoint x: 723, endPoint y: 236, distance: 251.8
click at [723, 236] on div at bounding box center [631, 220] width 568 height 90
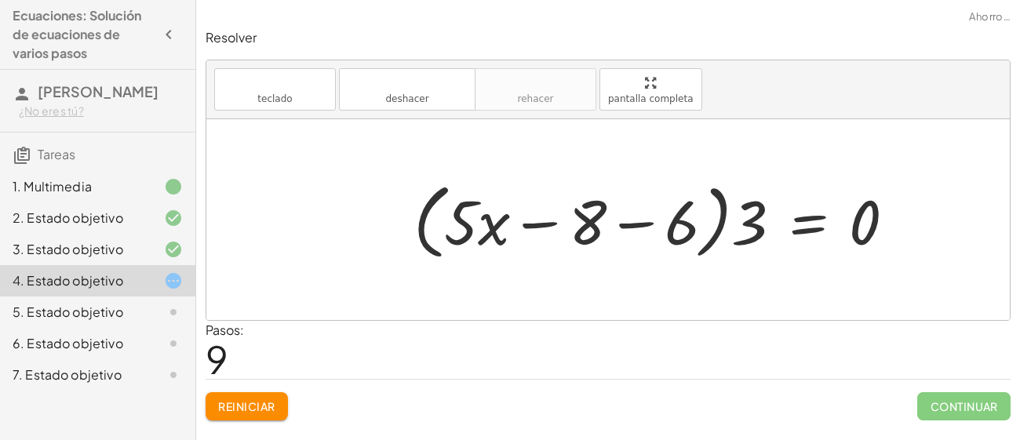
click at [479, 239] on div at bounding box center [660, 220] width 510 height 90
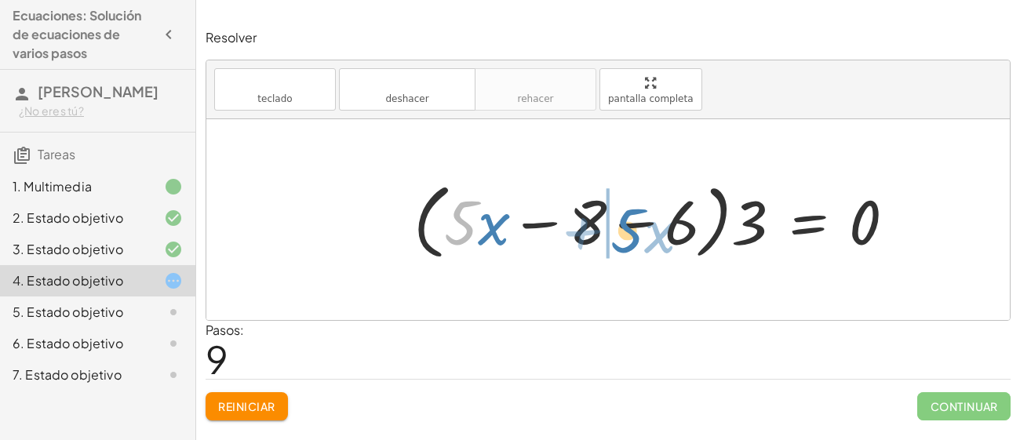
drag, startPoint x: 461, startPoint y: 227, endPoint x: 630, endPoint y: 231, distance: 168.7
click at [630, 231] on div at bounding box center [660, 220] width 510 height 90
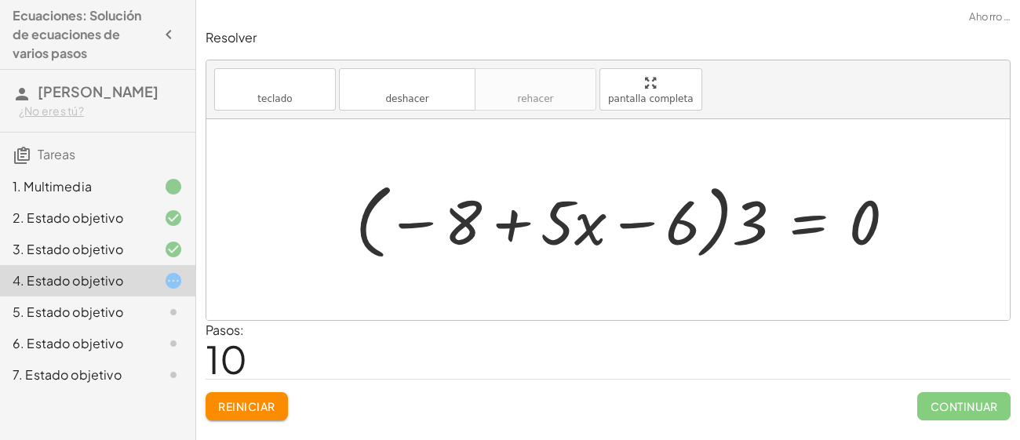
click at [518, 227] on div at bounding box center [631, 220] width 568 height 90
drag, startPoint x: 747, startPoint y: 210, endPoint x: 565, endPoint y: 223, distance: 181.6
click at [565, 223] on div at bounding box center [631, 220] width 568 height 90
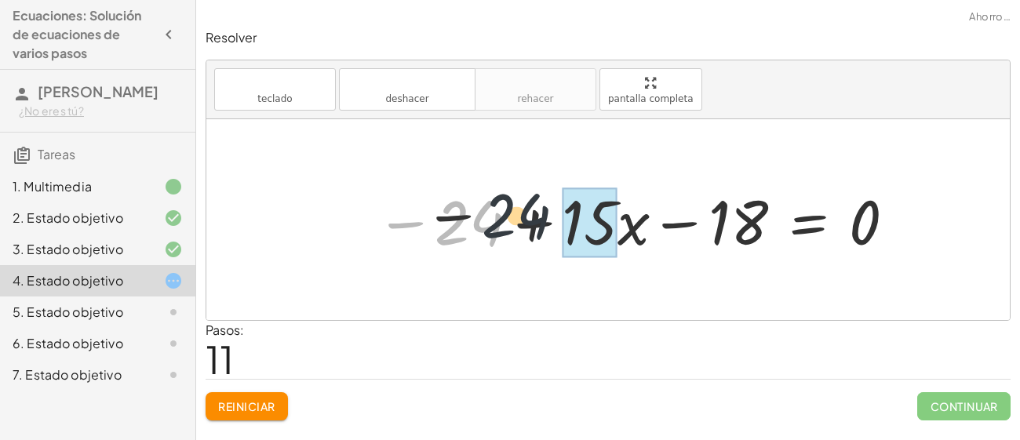
drag, startPoint x: 477, startPoint y: 230, endPoint x: 646, endPoint y: 224, distance: 169.5
click at [646, 224] on div at bounding box center [636, 220] width 537 height 81
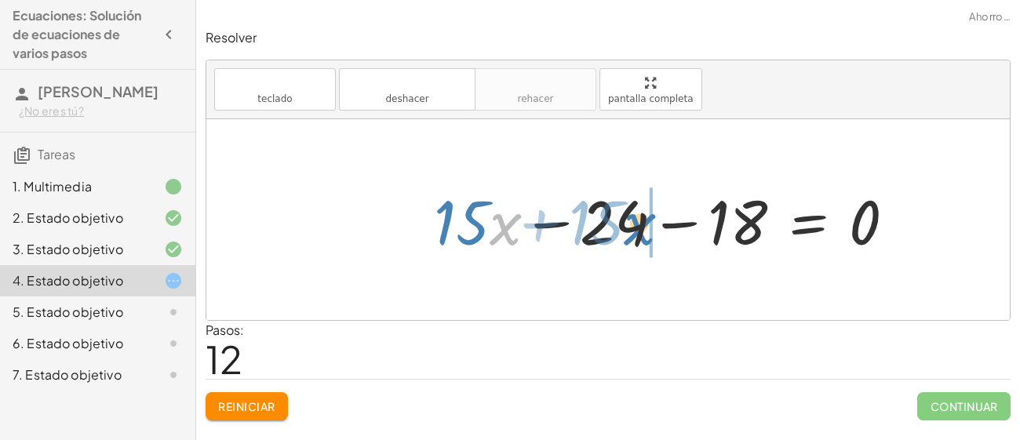
drag, startPoint x: 504, startPoint y: 226, endPoint x: 660, endPoint y: 229, distance: 156.1
click at [660, 229] on div at bounding box center [670, 220] width 489 height 81
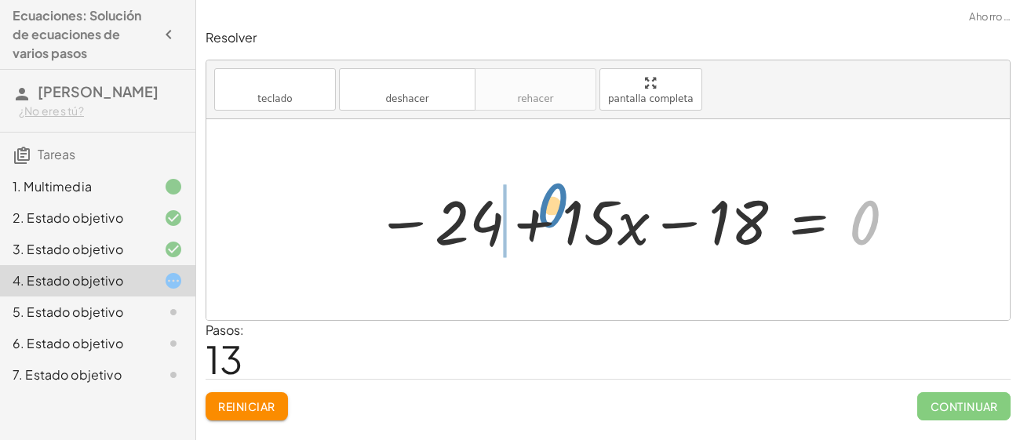
drag, startPoint x: 853, startPoint y: 227, endPoint x: 511, endPoint y: 211, distance: 342.3
click at [511, 211] on div at bounding box center [636, 220] width 537 height 81
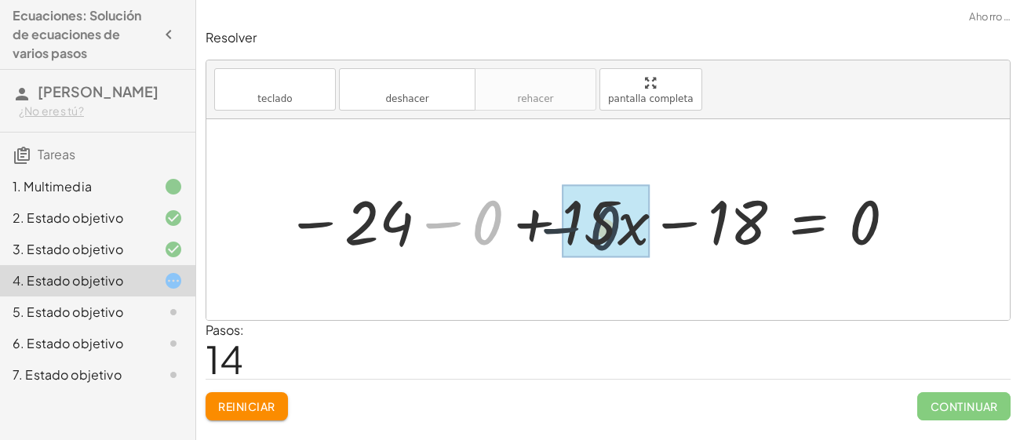
drag, startPoint x: 485, startPoint y: 226, endPoint x: 616, endPoint y: 234, distance: 130.4
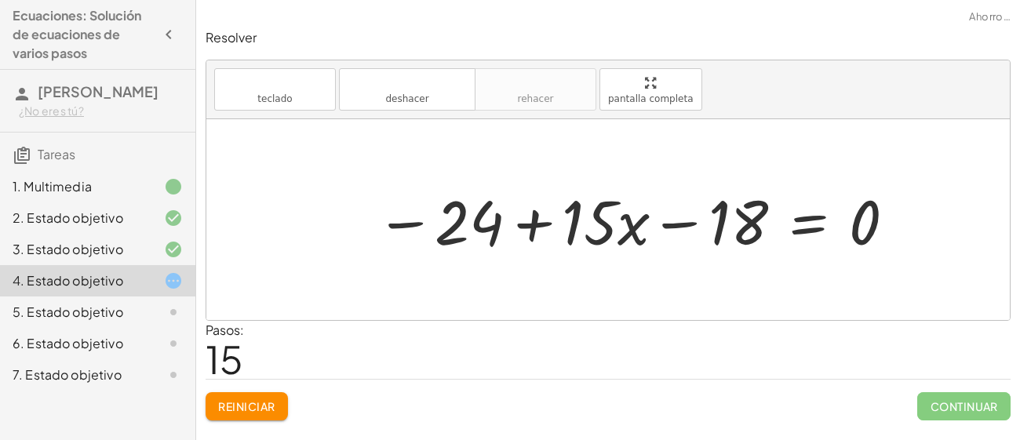
click at [539, 228] on div at bounding box center [636, 220] width 537 height 81
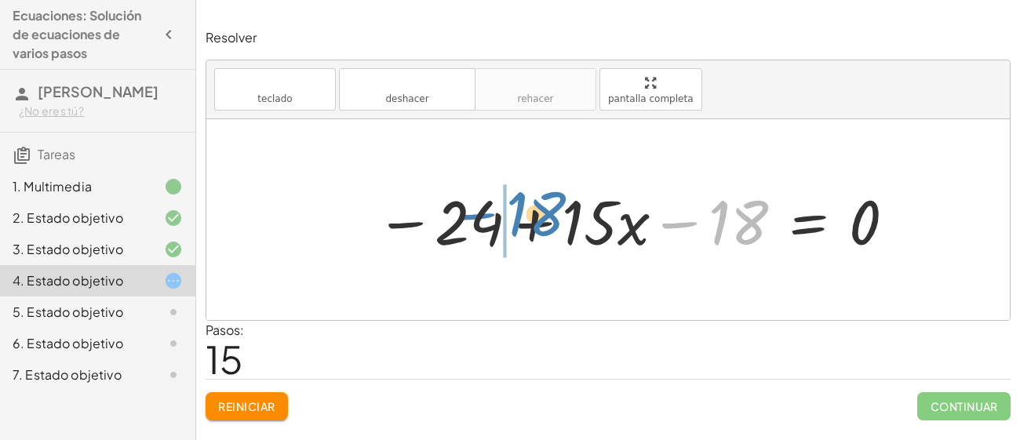
drag, startPoint x: 742, startPoint y: 223, endPoint x: 512, endPoint y: 223, distance: 229.8
click at [512, 223] on div at bounding box center [636, 220] width 537 height 81
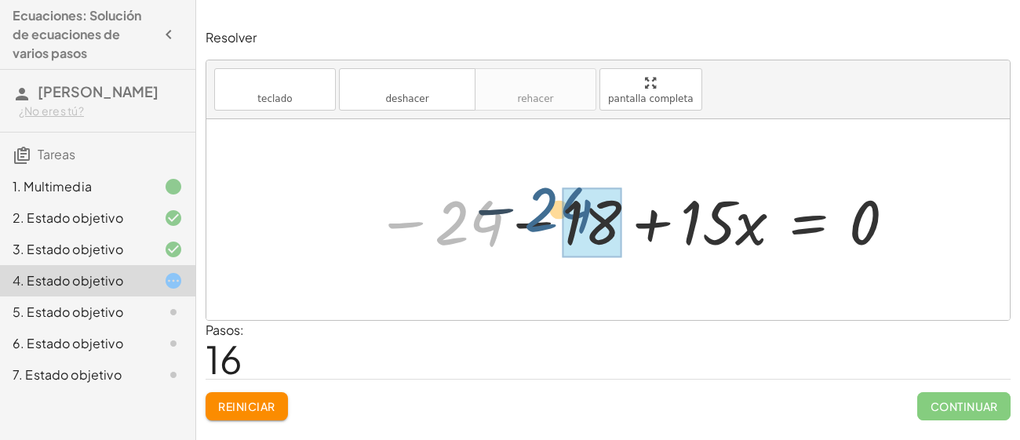
drag, startPoint x: 490, startPoint y: 227, endPoint x: 604, endPoint y: 211, distance: 114.9
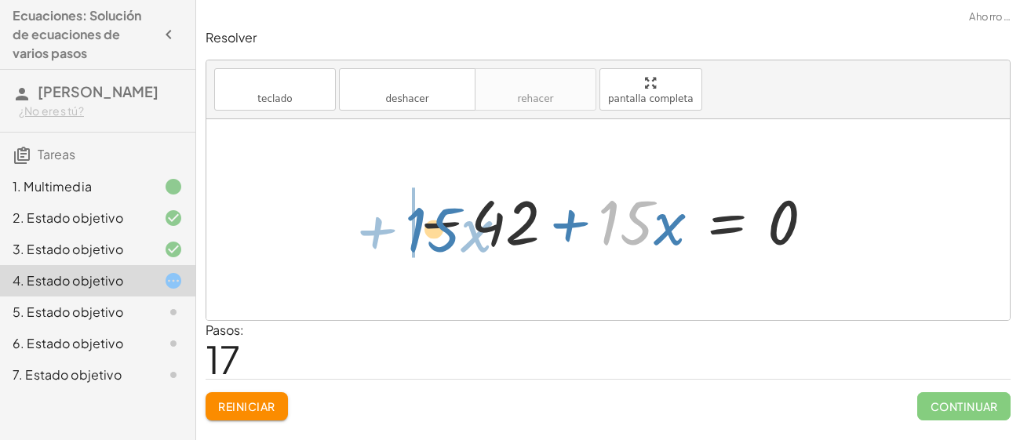
drag, startPoint x: 641, startPoint y: 217, endPoint x: 447, endPoint y: 224, distance: 193.8
click at [447, 224] on div at bounding box center [614, 220] width 420 height 81
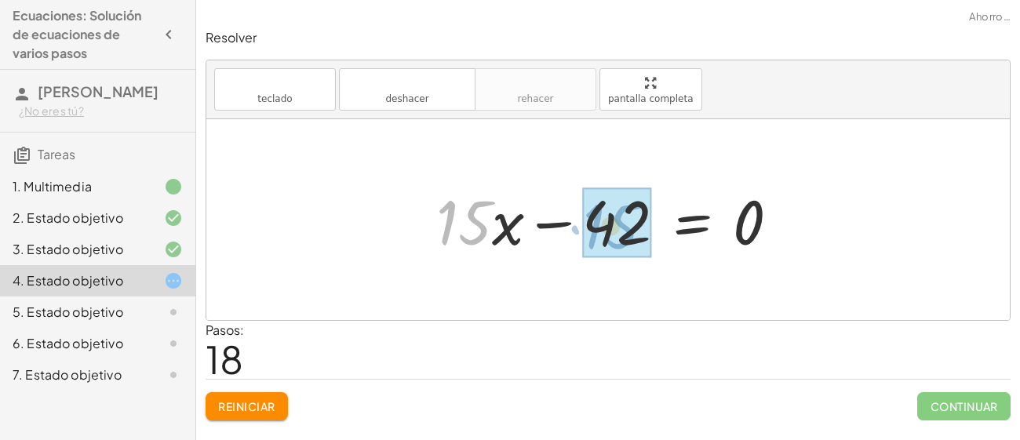
drag, startPoint x: 480, startPoint y: 222, endPoint x: 632, endPoint y: 227, distance: 152.2
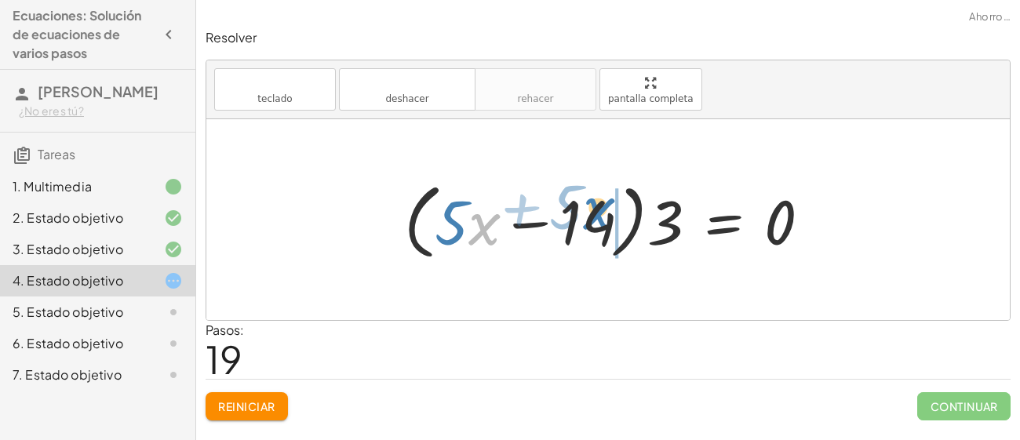
drag, startPoint x: 474, startPoint y: 225, endPoint x: 623, endPoint y: 213, distance: 149.5
click at [623, 213] on div at bounding box center [613, 220] width 434 height 90
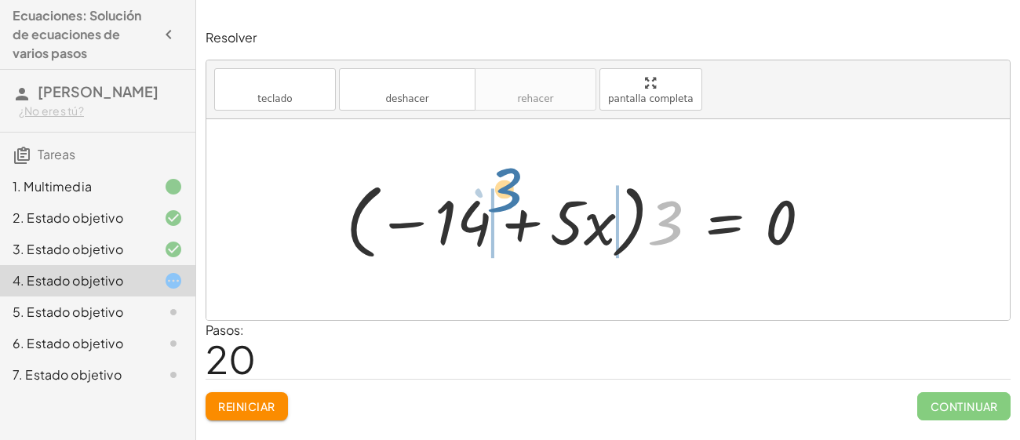
drag, startPoint x: 678, startPoint y: 246, endPoint x: 517, endPoint y: 213, distance: 164.1
click at [517, 213] on div at bounding box center [584, 220] width 493 height 90
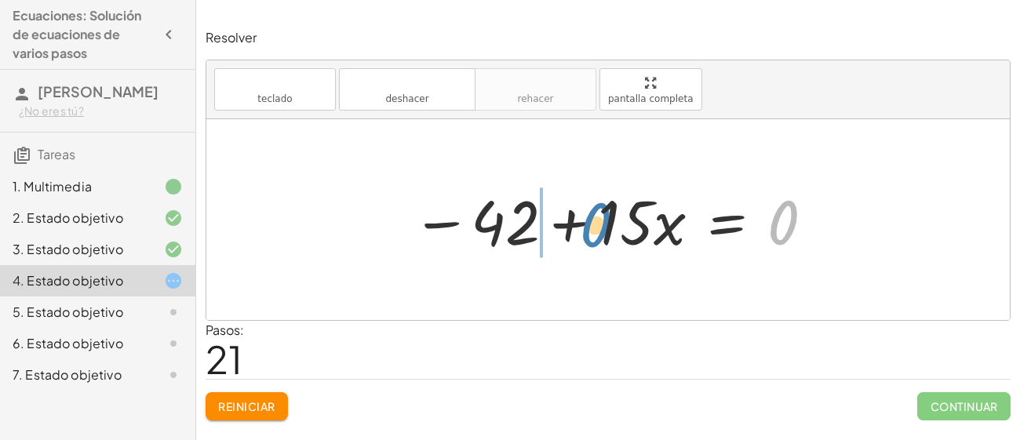
drag, startPoint x: 769, startPoint y: 238, endPoint x: 528, endPoint y: 222, distance: 242.1
click at [528, 222] on div at bounding box center [614, 220] width 420 height 81
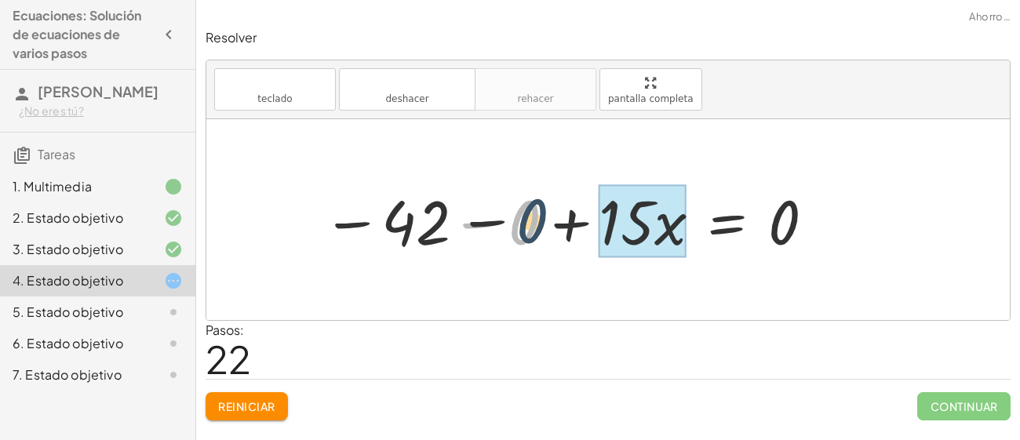
drag, startPoint x: 526, startPoint y: 227, endPoint x: 611, endPoint y: 220, distance: 85.1
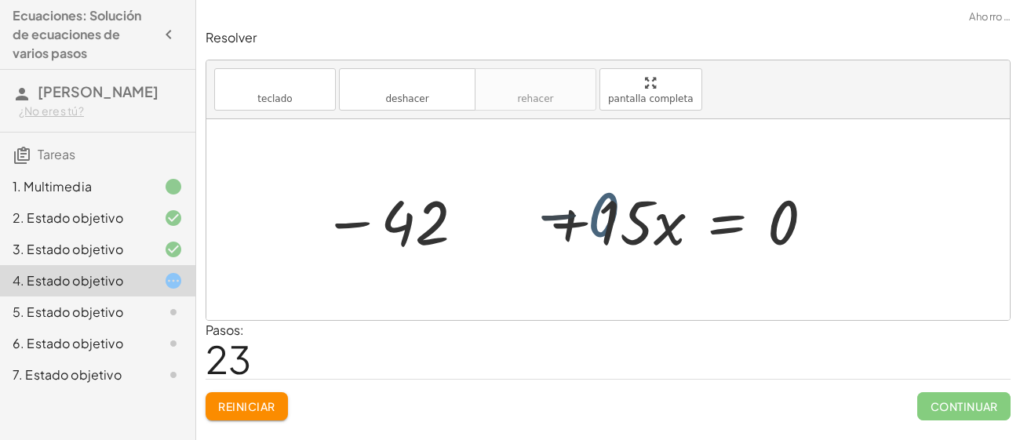
click at [611, 220] on div at bounding box center [614, 220] width 420 height 81
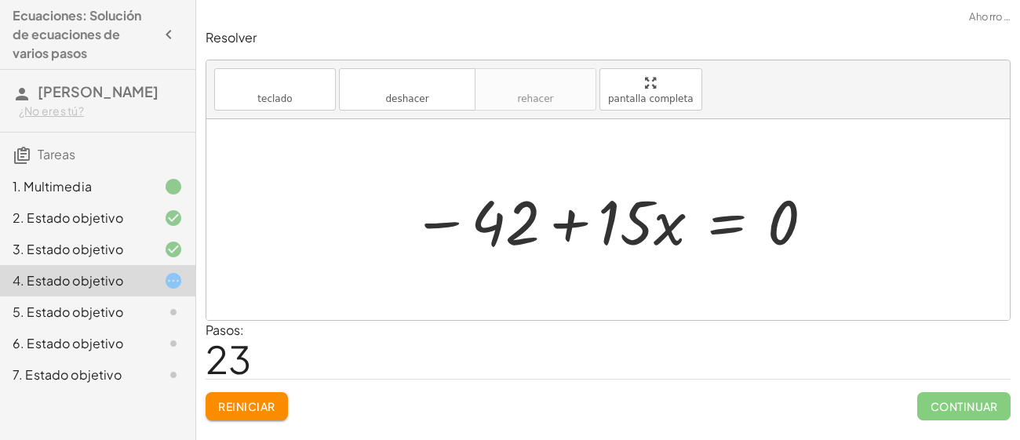
click at [571, 227] on div at bounding box center [614, 220] width 420 height 81
drag, startPoint x: 788, startPoint y: 224, endPoint x: 771, endPoint y: 221, distance: 17.4
click at [771, 221] on div at bounding box center [614, 220] width 420 height 81
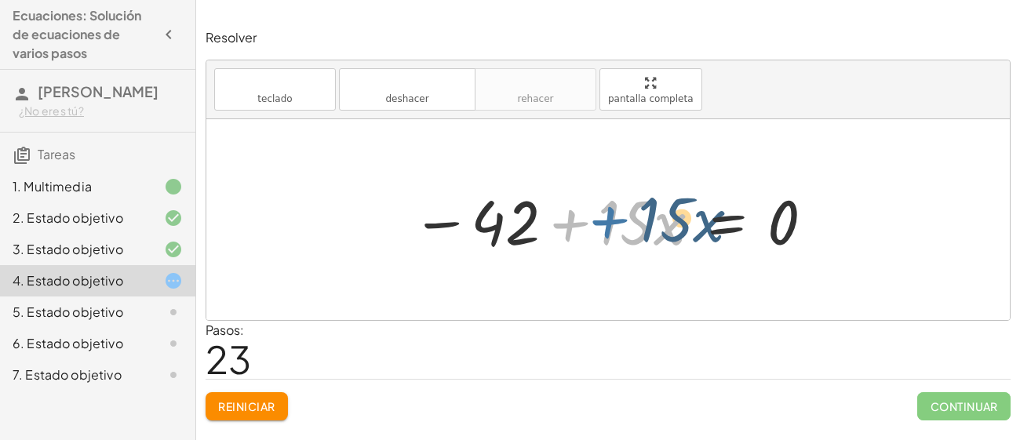
drag, startPoint x: 541, startPoint y: 231, endPoint x: 580, endPoint y: 226, distance: 38.8
click at [580, 226] on div at bounding box center [614, 220] width 420 height 81
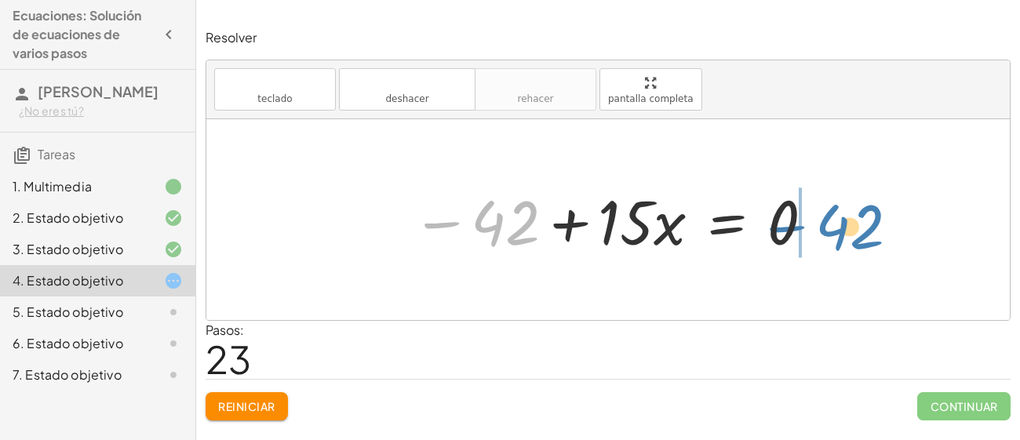
drag, startPoint x: 510, startPoint y: 230, endPoint x: 856, endPoint y: 234, distance: 346.7
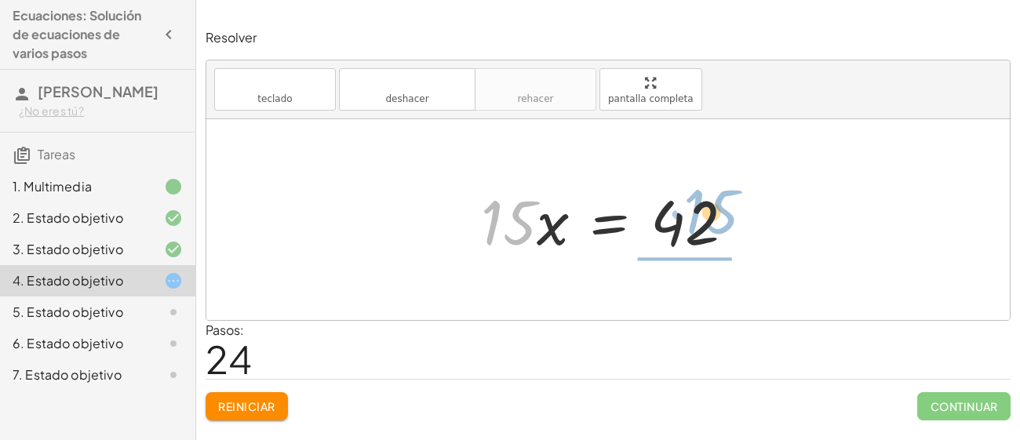
drag, startPoint x: 514, startPoint y: 234, endPoint x: 720, endPoint y: 225, distance: 206.5
click at [720, 225] on div at bounding box center [614, 220] width 282 height 81
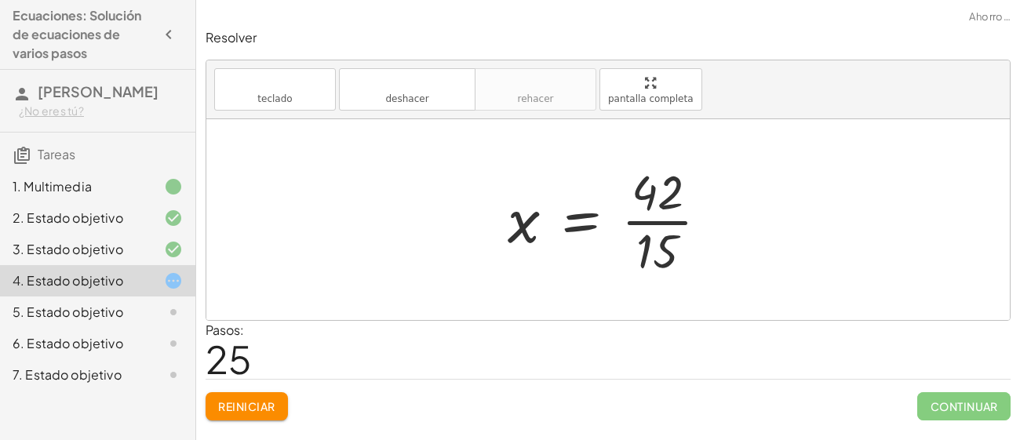
click at [650, 221] on div at bounding box center [614, 219] width 229 height 121
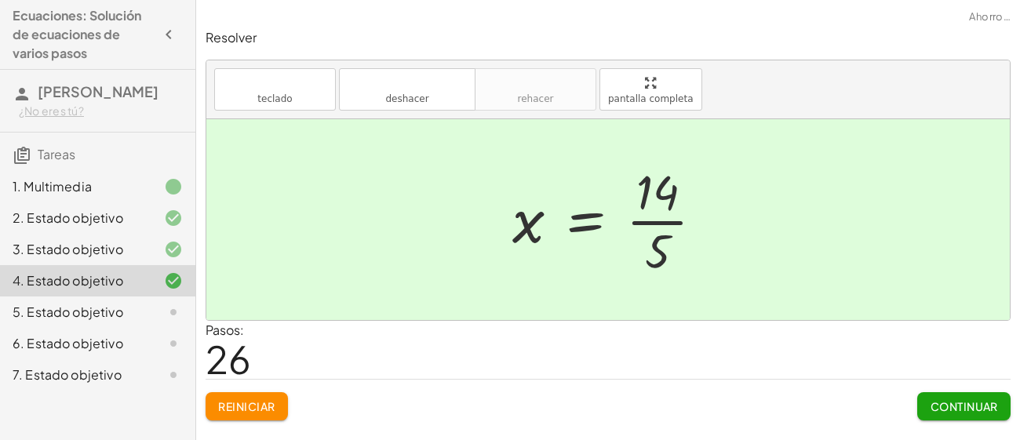
click at [961, 404] on font "Continuar" at bounding box center [963, 406] width 67 height 14
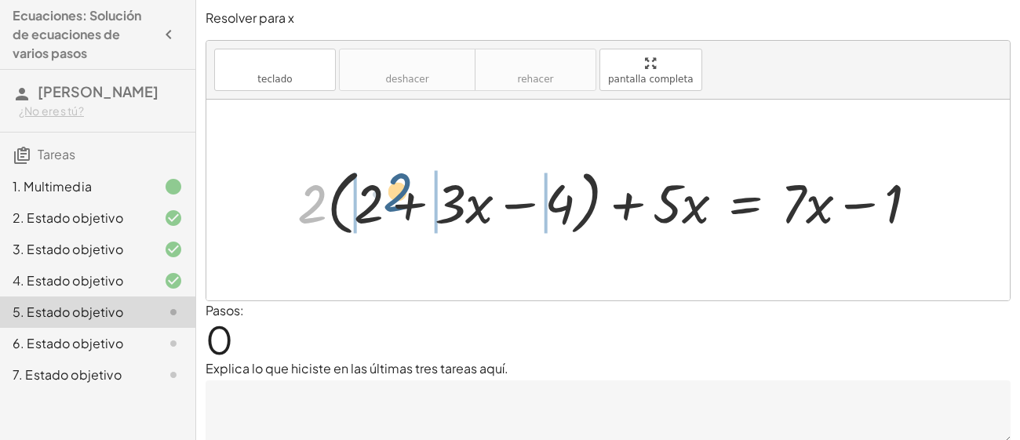
drag, startPoint x: 318, startPoint y: 195, endPoint x: 404, endPoint y: 184, distance: 87.0
click at [404, 184] on div at bounding box center [613, 200] width 649 height 79
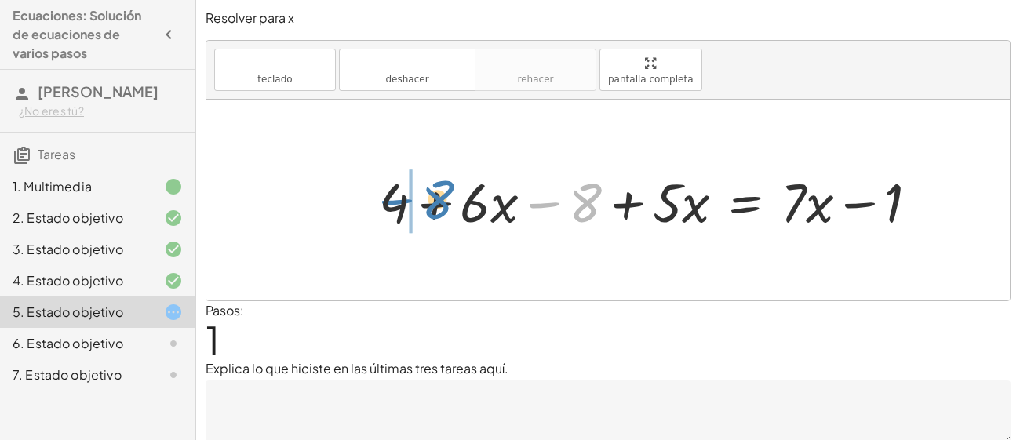
drag, startPoint x: 598, startPoint y: 199, endPoint x: 448, endPoint y: 196, distance: 149.8
click at [448, 196] on div at bounding box center [654, 200] width 567 height 71
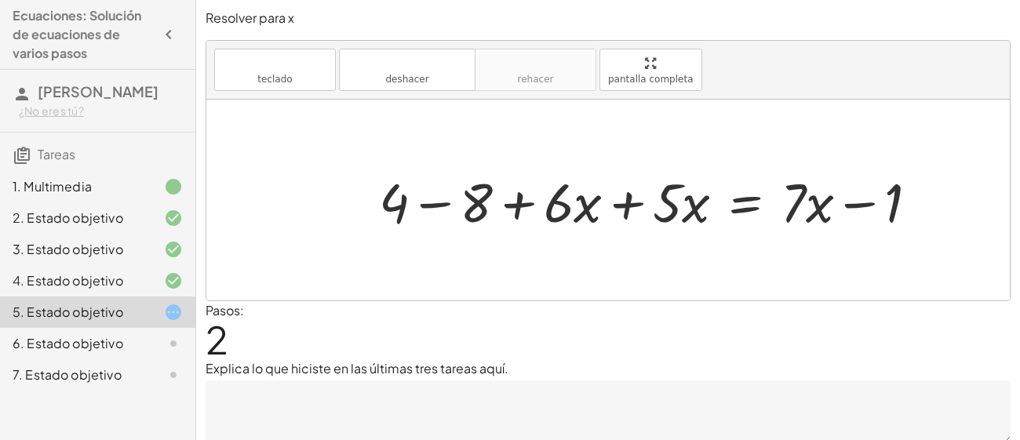
click at [398, 198] on div at bounding box center [654, 200] width 567 height 71
click at [426, 202] on div at bounding box center [654, 200] width 567 height 71
click at [567, 203] on div at bounding box center [666, 200] width 525 height 71
click at [626, 202] on div at bounding box center [666, 200] width 525 height 71
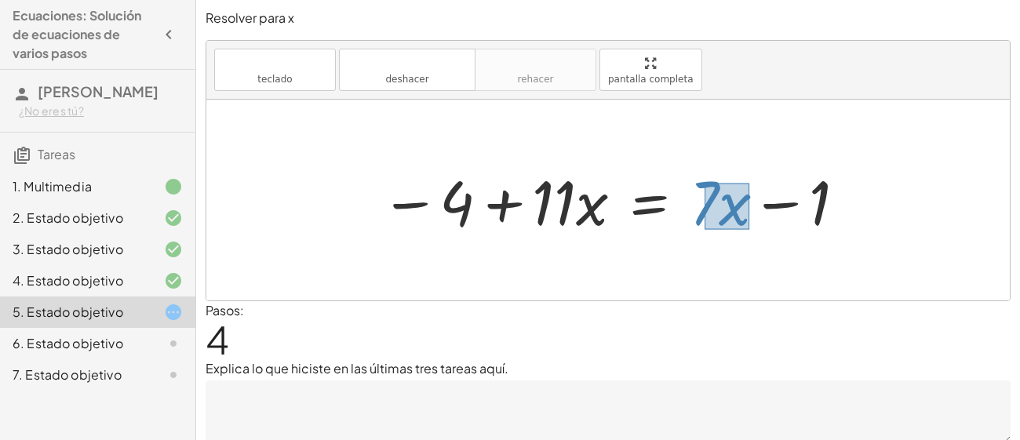
drag, startPoint x: 704, startPoint y: 183, endPoint x: 748, endPoint y: 227, distance: 62.7
click at [748, 227] on div at bounding box center [614, 200] width 483 height 81
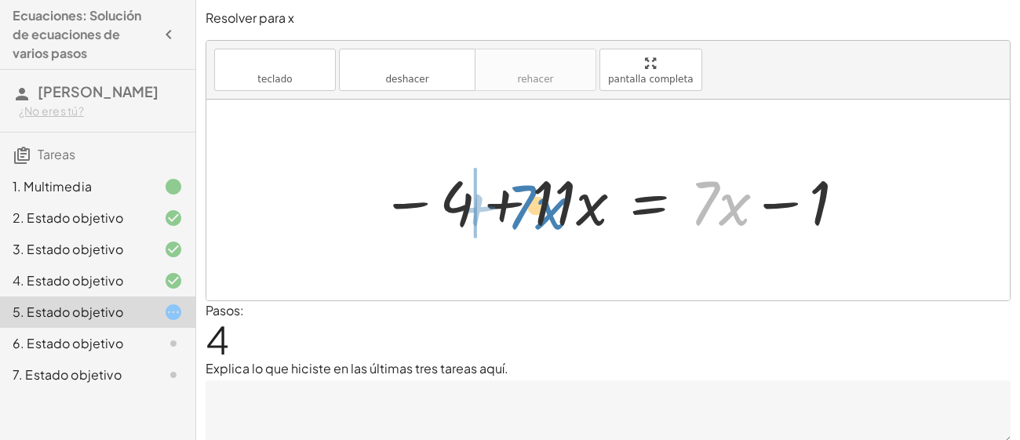
drag, startPoint x: 725, startPoint y: 208, endPoint x: 541, endPoint y: 212, distance: 183.6
click at [541, 212] on div at bounding box center [614, 200] width 483 height 81
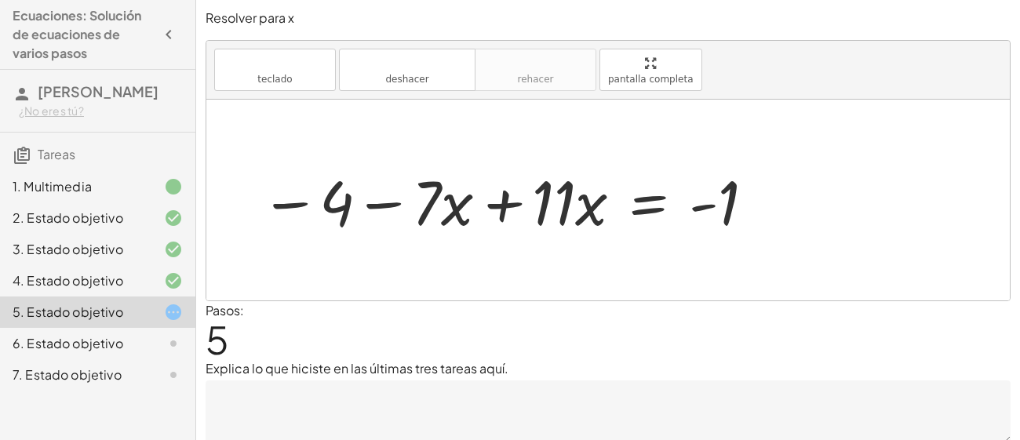
click at [507, 202] on div at bounding box center [508, 200] width 511 height 81
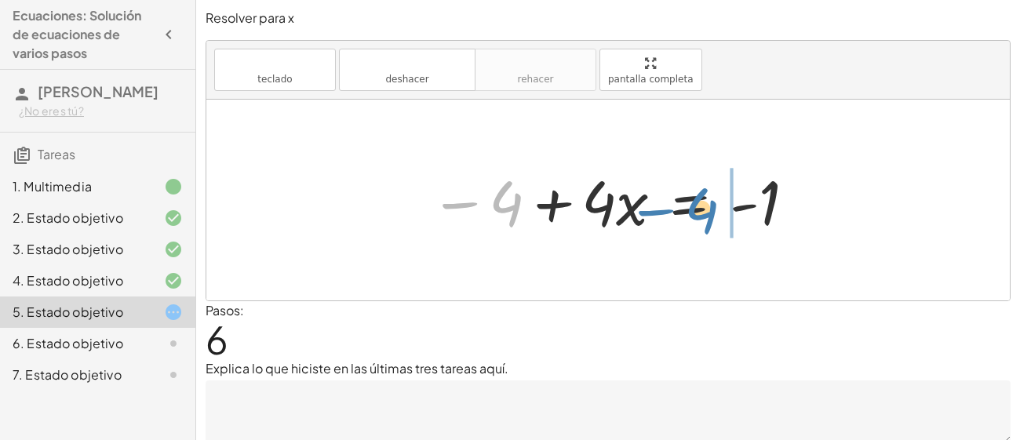
drag, startPoint x: 512, startPoint y: 211, endPoint x: 726, endPoint y: 224, distance: 214.5
click at [726, 224] on div at bounding box center [613, 200] width 383 height 81
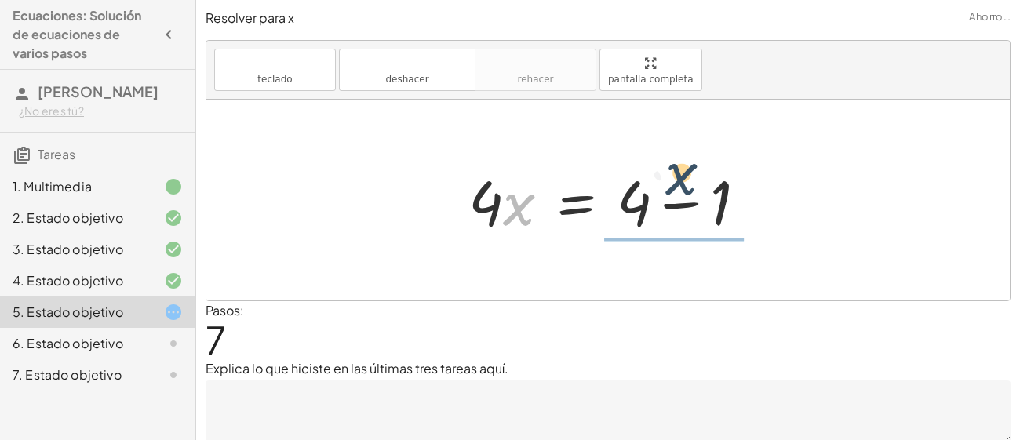
drag, startPoint x: 518, startPoint y: 212, endPoint x: 729, endPoint y: 179, distance: 214.3
click at [729, 179] on div at bounding box center [613, 200] width 306 height 81
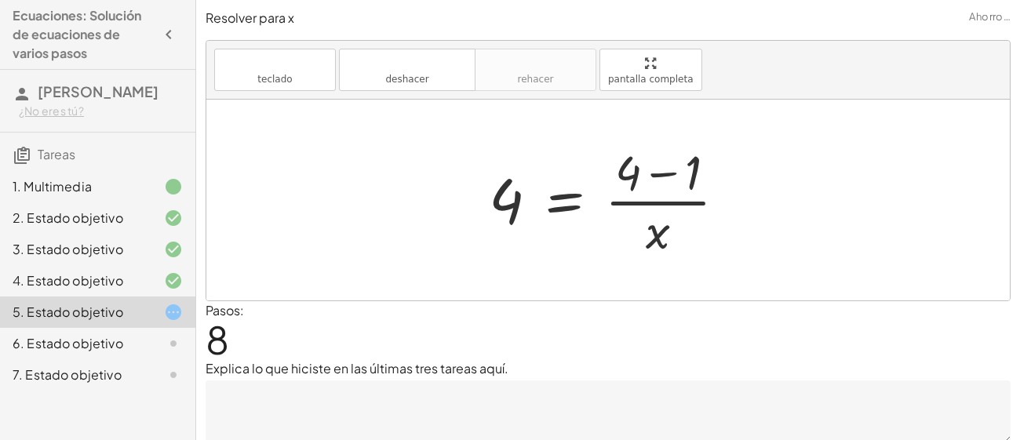
click at [661, 203] on div at bounding box center [614, 200] width 266 height 121
drag, startPoint x: 507, startPoint y: 199, endPoint x: 630, endPoint y: 191, distance: 122.6
click at [630, 191] on div at bounding box center [614, 200] width 266 height 121
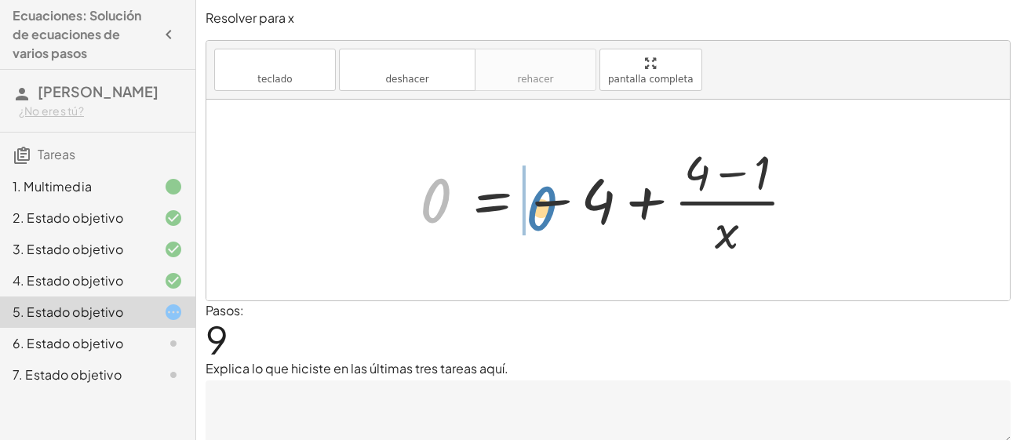
drag, startPoint x: 443, startPoint y: 185, endPoint x: 574, endPoint y: 195, distance: 131.4
click at [574, 195] on div at bounding box center [614, 200] width 404 height 121
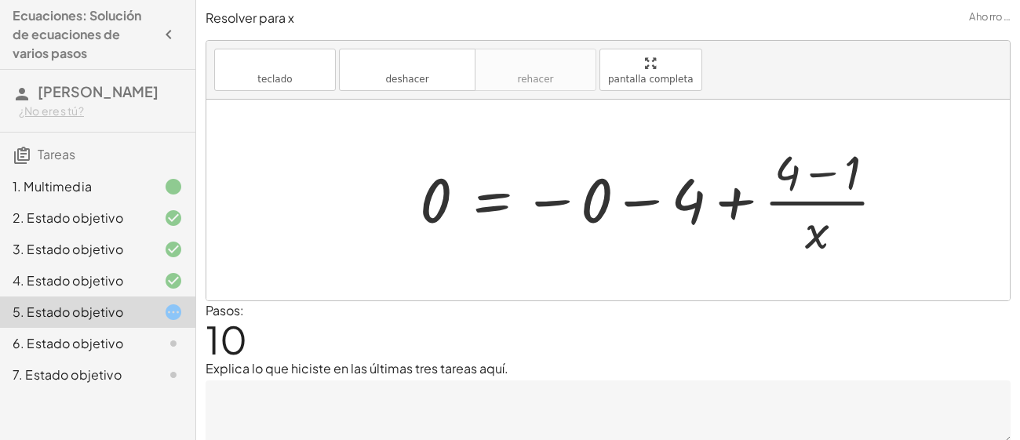
click at [555, 201] on div at bounding box center [658, 200] width 493 height 121
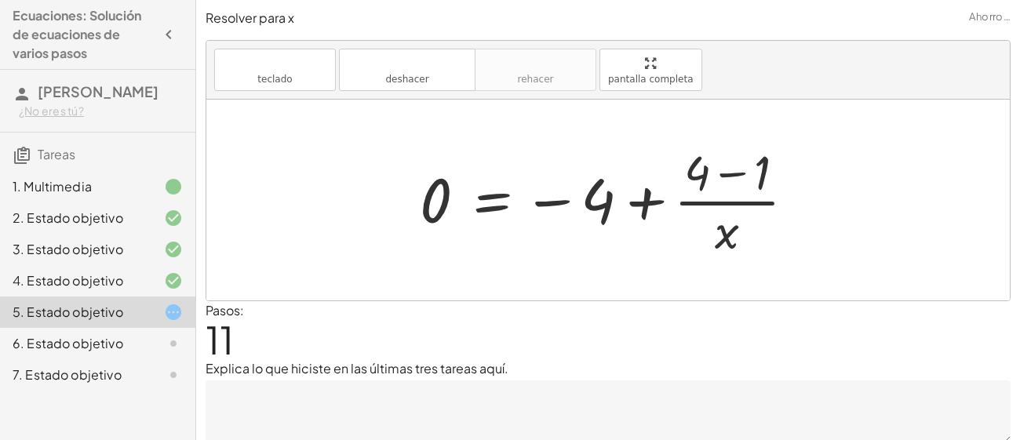
click at [545, 202] on div at bounding box center [614, 200] width 404 height 121
click at [503, 202] on div at bounding box center [614, 200] width 404 height 121
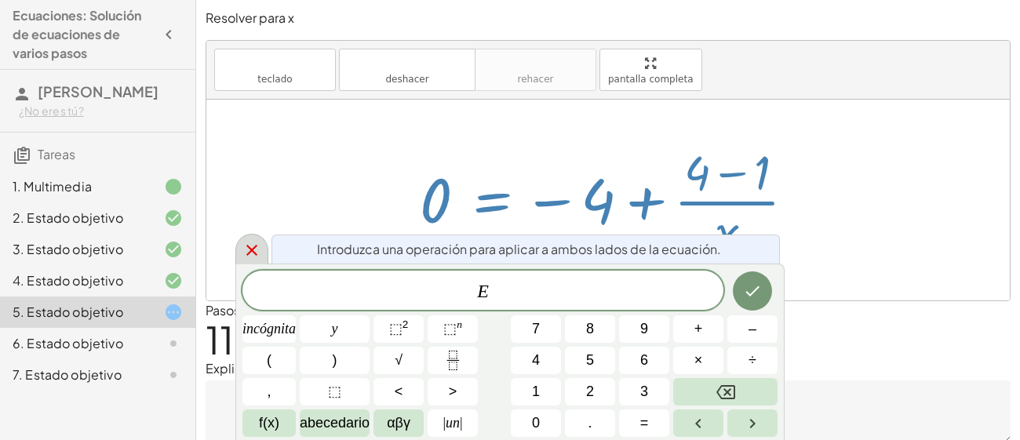
click at [249, 252] on icon at bounding box center [251, 250] width 11 height 11
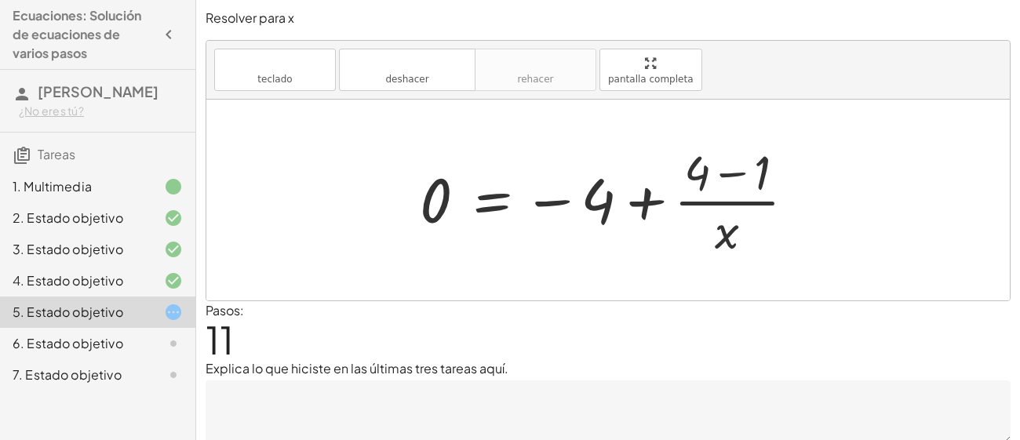
click at [716, 202] on div at bounding box center [614, 200] width 404 height 121
click at [722, 227] on div at bounding box center [614, 200] width 404 height 121
click at [735, 169] on div at bounding box center [614, 200] width 404 height 121
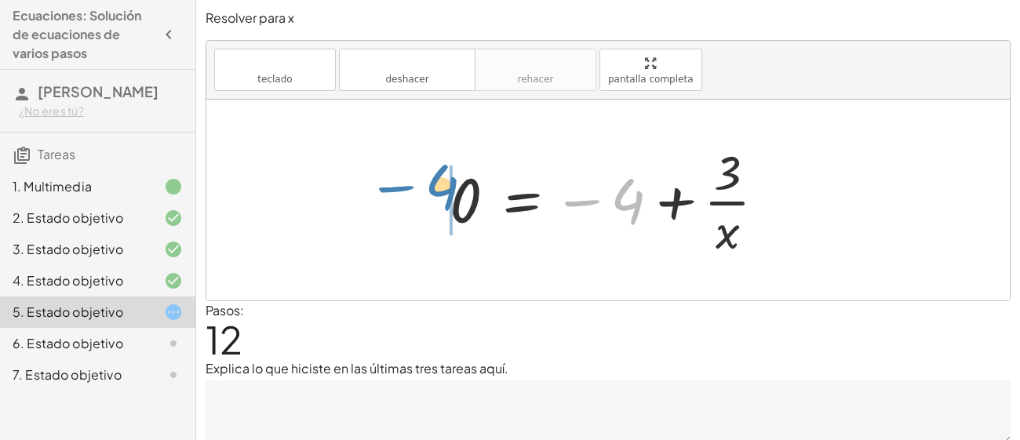
drag, startPoint x: 641, startPoint y: 203, endPoint x: 453, endPoint y: 196, distance: 187.6
click at [453, 196] on div at bounding box center [614, 200] width 344 height 121
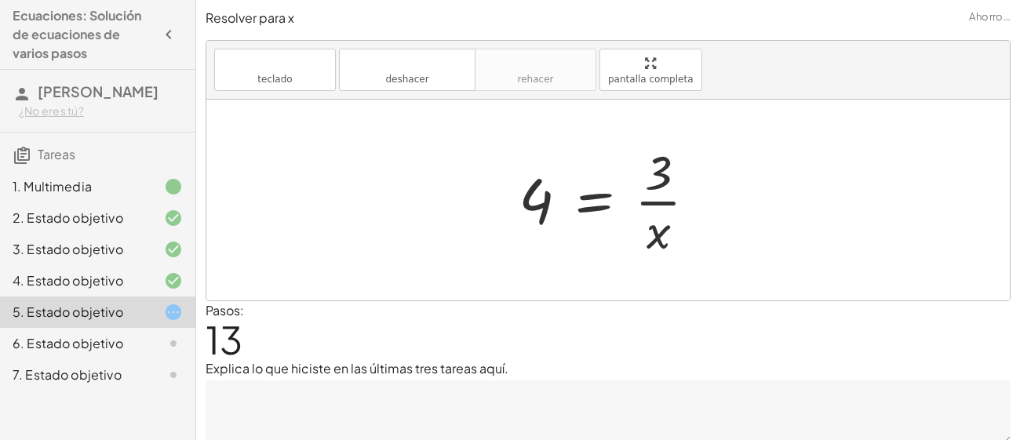
click at [660, 198] on div at bounding box center [614, 200] width 206 height 121
drag, startPoint x: 665, startPoint y: 221, endPoint x: 505, endPoint y: 190, distance: 163.0
click at [505, 190] on div at bounding box center [591, 200] width 227 height 81
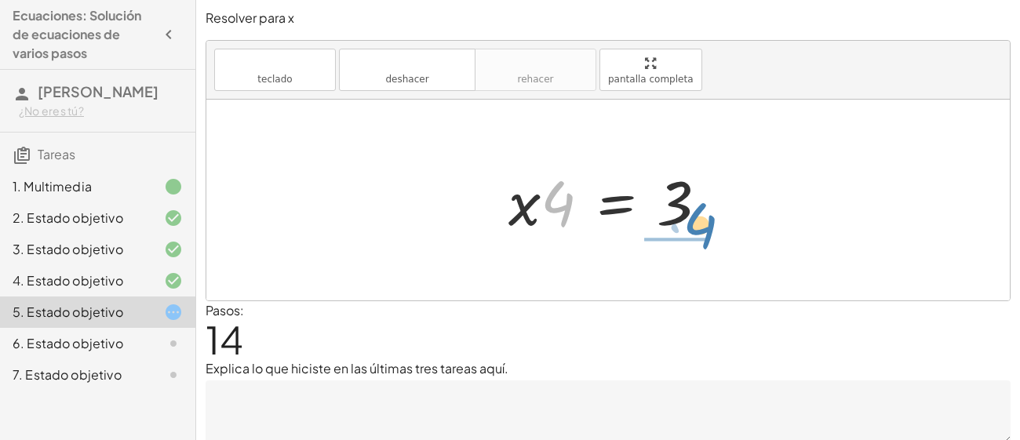
drag, startPoint x: 560, startPoint y: 211, endPoint x: 714, endPoint y: 231, distance: 155.0
click at [714, 231] on div at bounding box center [613, 200] width 227 height 81
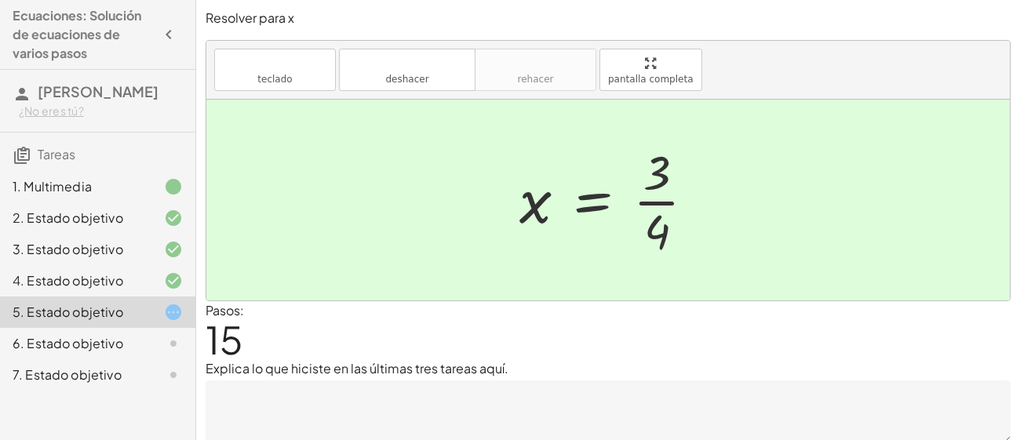
scroll to position [53, 0]
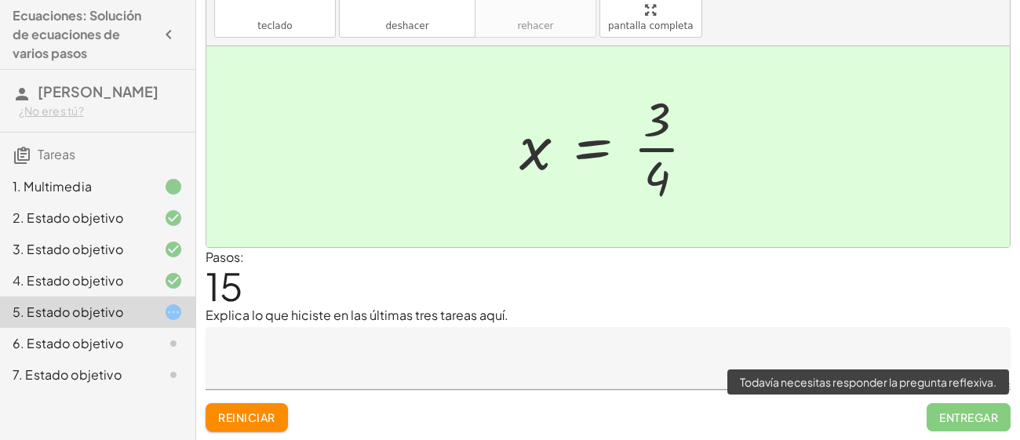
click at [943, 420] on span "Entregar" at bounding box center [968, 417] width 84 height 28
click at [954, 415] on span "Entregar" at bounding box center [968, 417] width 84 height 28
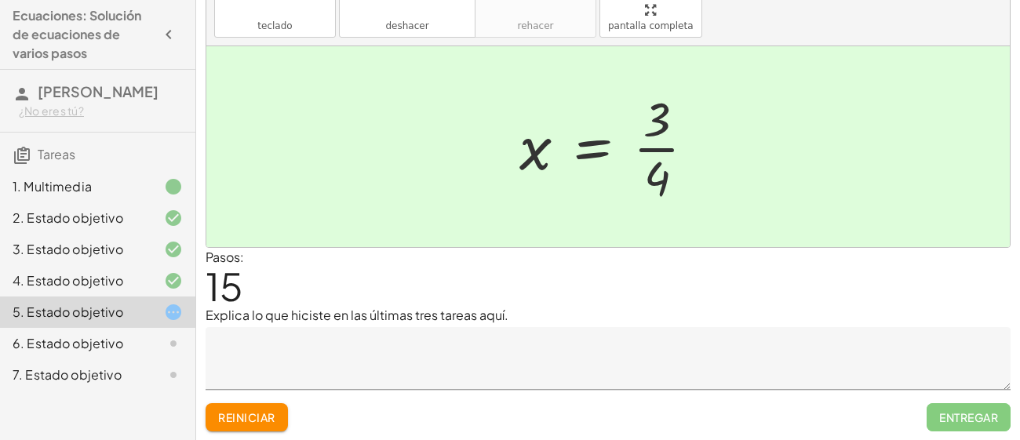
click at [712, 191] on div at bounding box center [613, 146] width 204 height 121
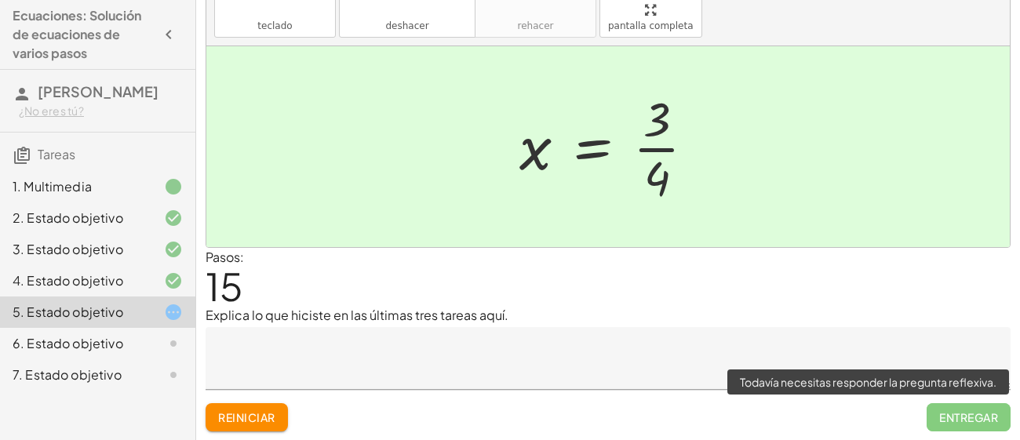
click at [962, 413] on span "Entregar" at bounding box center [968, 417] width 84 height 28
click at [963, 413] on span "Entregar" at bounding box center [968, 417] width 84 height 28
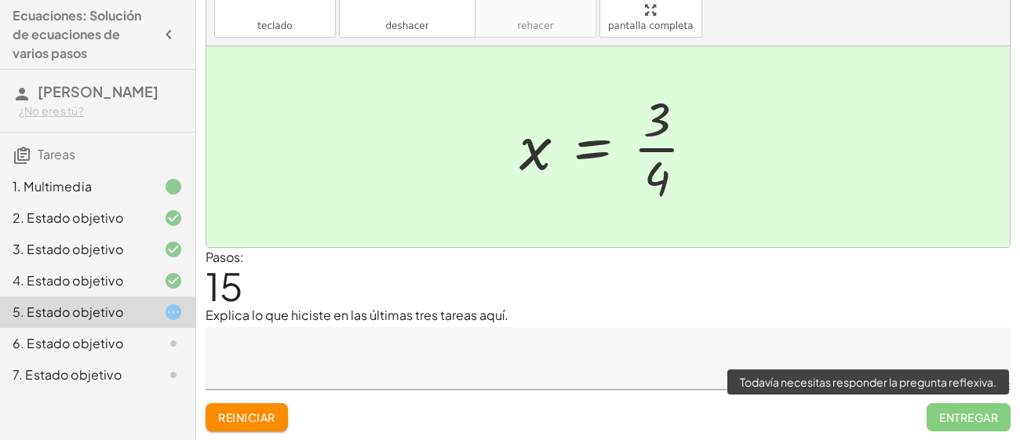
click at [963, 413] on span "Entregar" at bounding box center [968, 417] width 84 height 28
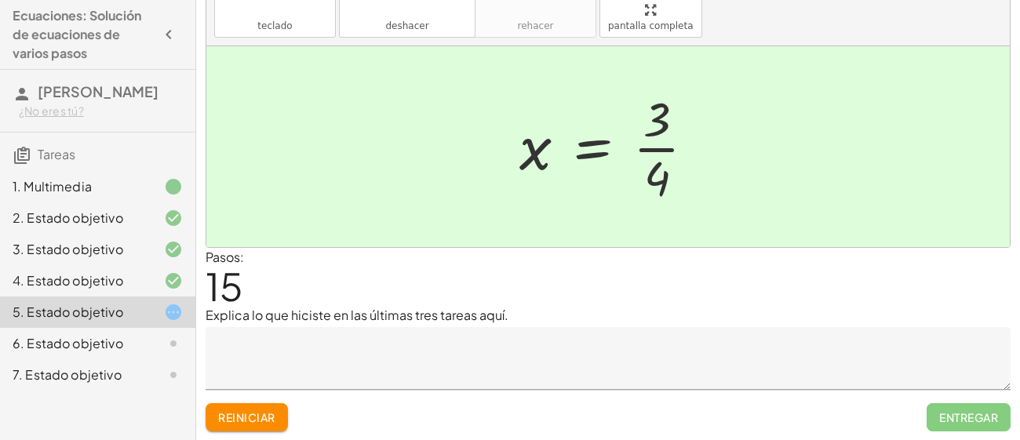
click at [666, 147] on div at bounding box center [613, 146] width 204 height 121
click at [545, 140] on div at bounding box center [613, 146] width 204 height 121
click at [558, 144] on div at bounding box center [613, 146] width 204 height 121
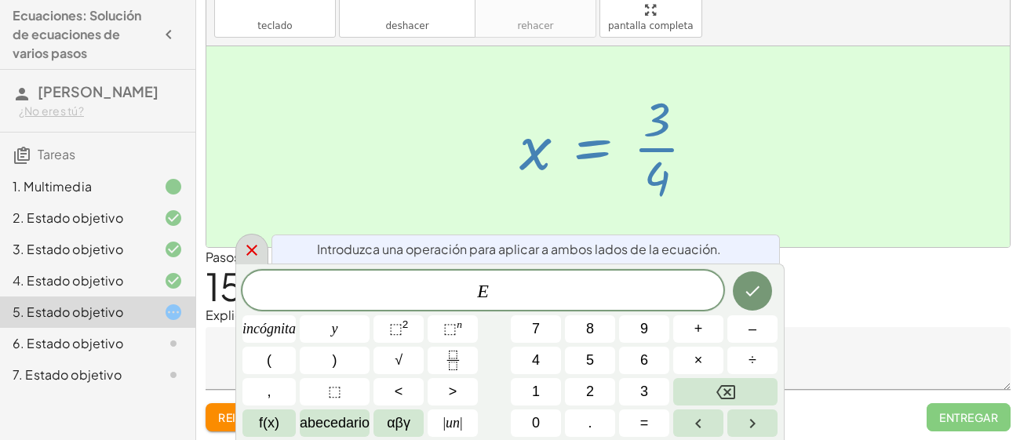
click at [249, 242] on icon at bounding box center [251, 250] width 19 height 19
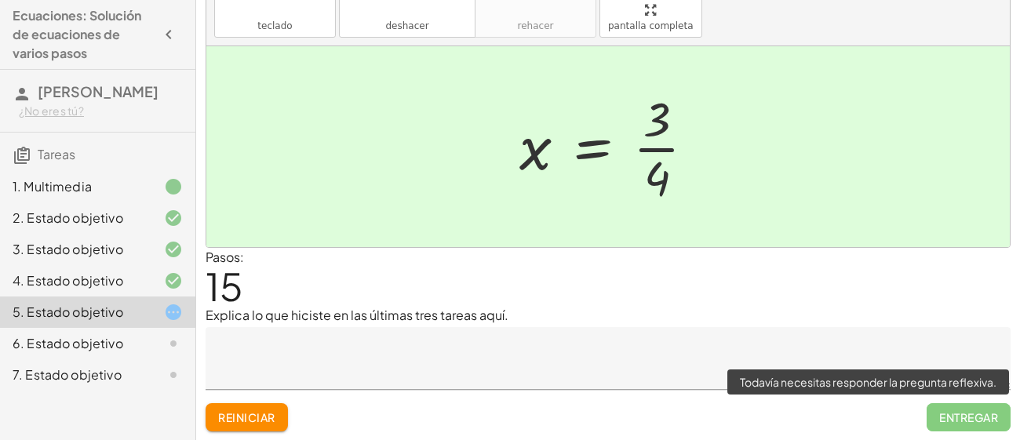
click at [964, 414] on span "Entregar" at bounding box center [968, 417] width 84 height 28
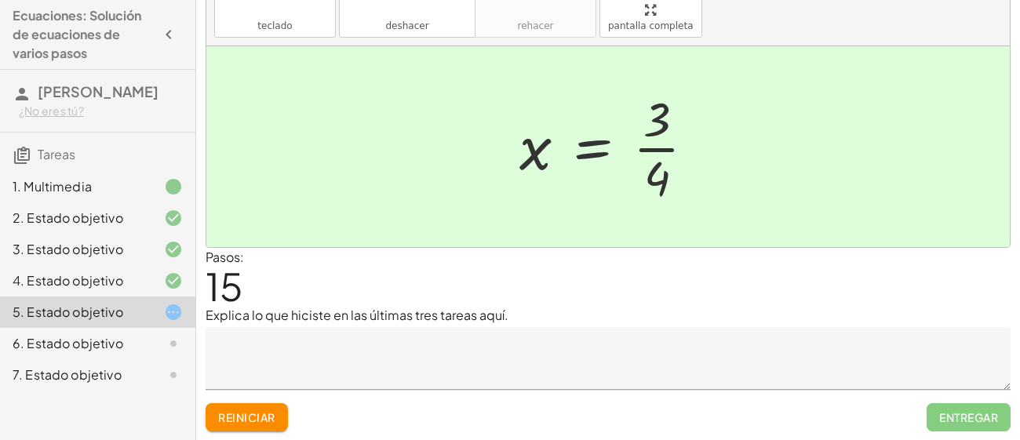
click at [654, 145] on div at bounding box center [613, 146] width 204 height 121
click at [662, 195] on div at bounding box center [613, 146] width 204 height 121
click at [530, 163] on div at bounding box center [613, 146] width 204 height 121
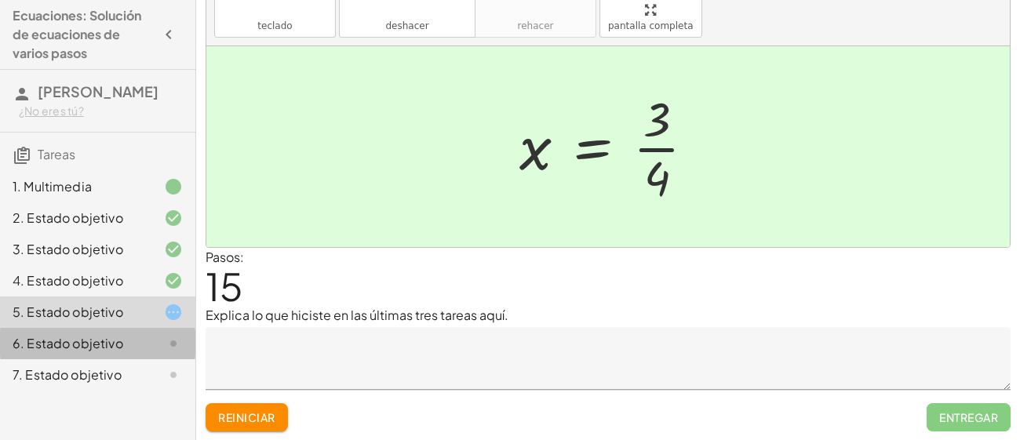
click at [151, 330] on div "6. Estado objetivo" at bounding box center [97, 343] width 195 height 31
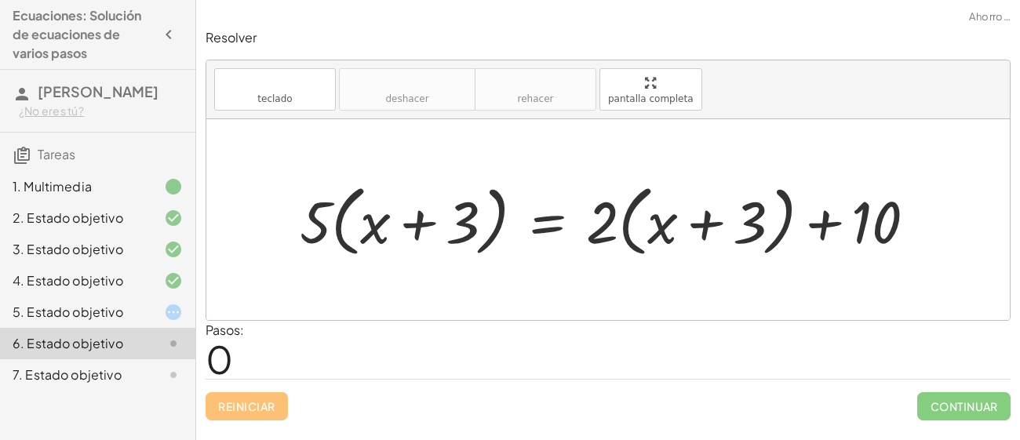
click at [156, 309] on div at bounding box center [161, 312] width 44 height 19
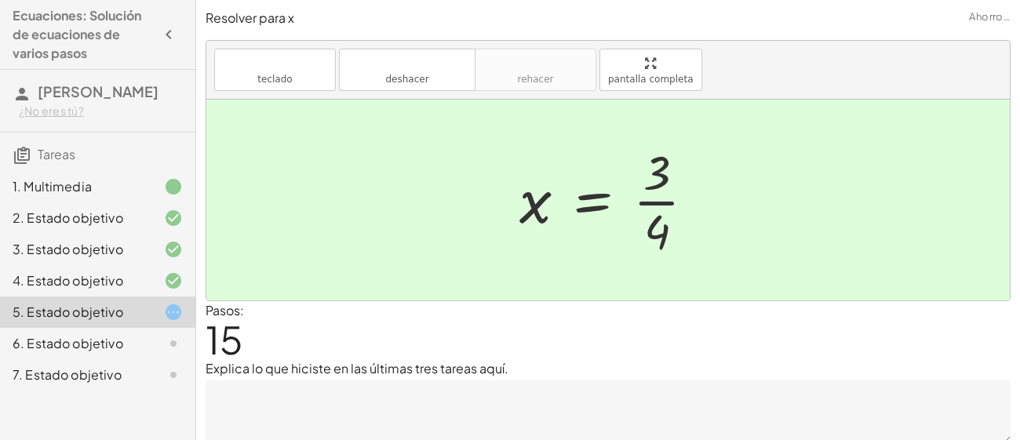
scroll to position [53, 0]
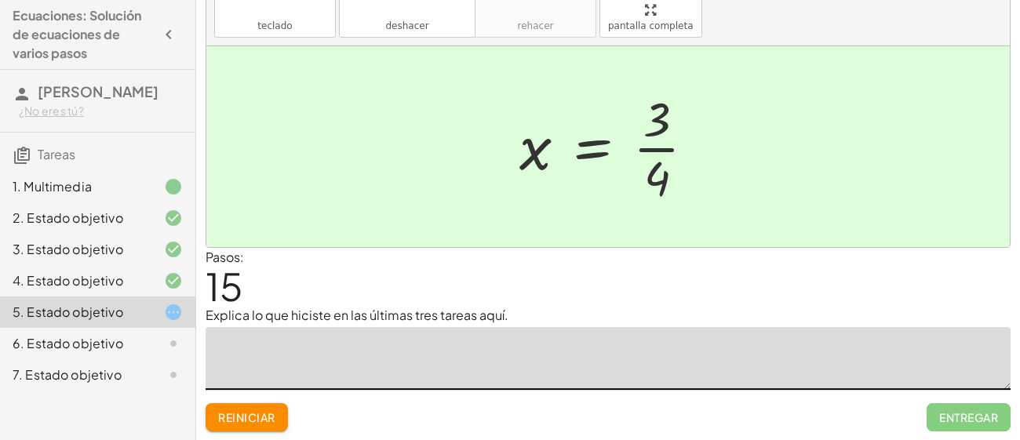
click at [861, 375] on textarea at bounding box center [607, 358] width 805 height 63
type textarea "*"
click at [966, 418] on font "Entregar" at bounding box center [968, 417] width 59 height 14
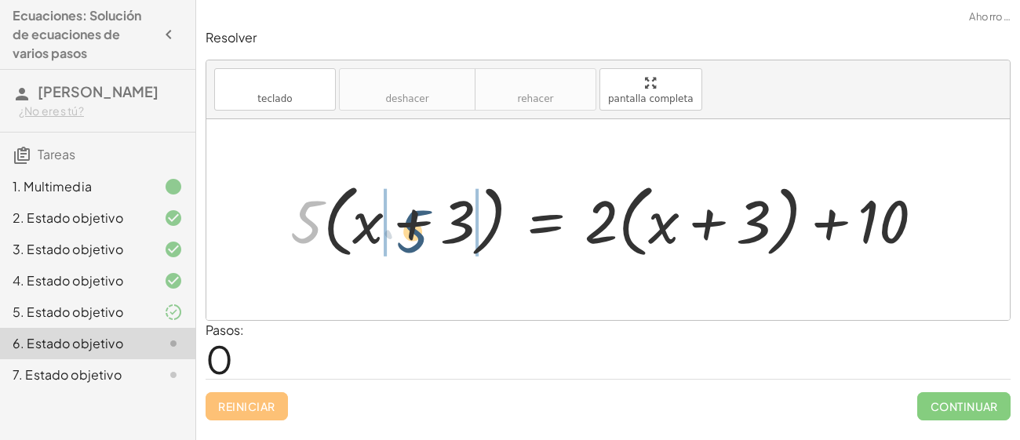
drag, startPoint x: 318, startPoint y: 225, endPoint x: 427, endPoint y: 235, distance: 109.5
click at [427, 235] on div at bounding box center [613, 220] width 662 height 88
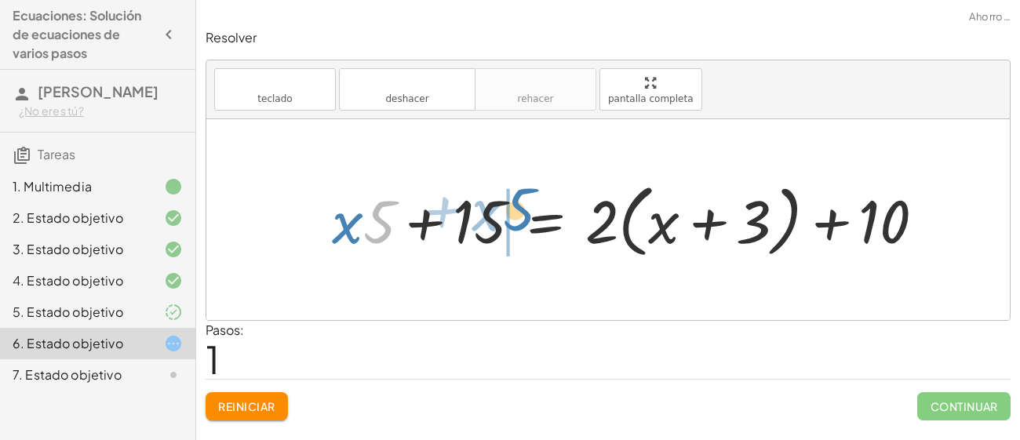
drag, startPoint x: 371, startPoint y: 213, endPoint x: 511, endPoint y: 201, distance: 140.2
click at [511, 201] on div at bounding box center [634, 220] width 621 height 88
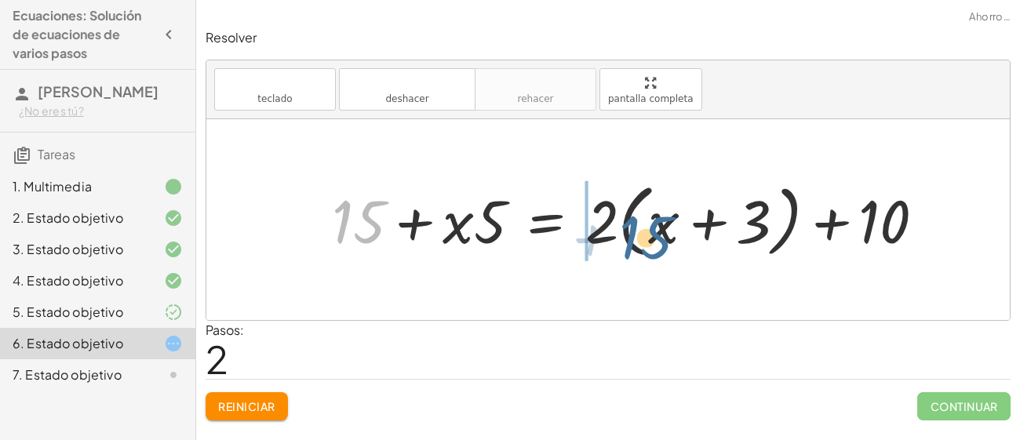
drag, startPoint x: 362, startPoint y: 204, endPoint x: 660, endPoint y: 220, distance: 299.2
click at [660, 220] on div at bounding box center [634, 220] width 621 height 88
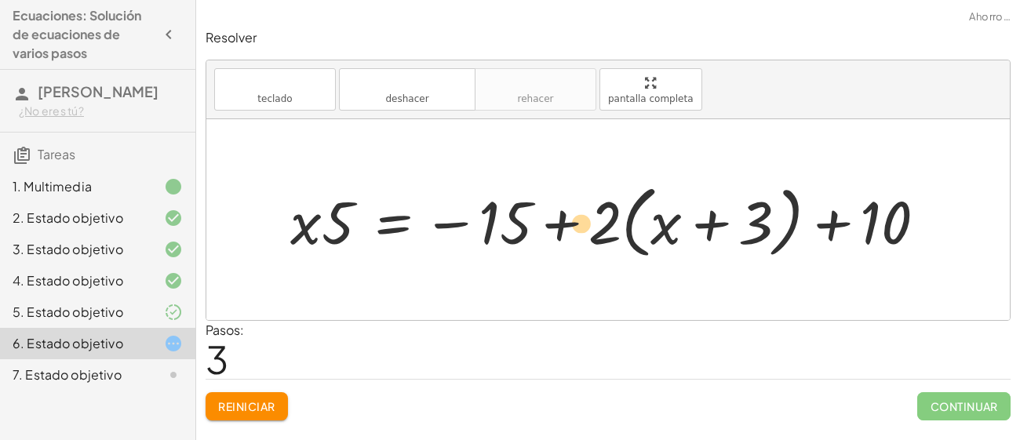
drag, startPoint x: 732, startPoint y: 217, endPoint x: 503, endPoint y: 223, distance: 229.1
click at [503, 223] on div at bounding box center [613, 219] width 663 height 87
drag, startPoint x: 589, startPoint y: 225, endPoint x: 373, endPoint y: 216, distance: 215.8
click at [373, 216] on div at bounding box center [613, 219] width 663 height 87
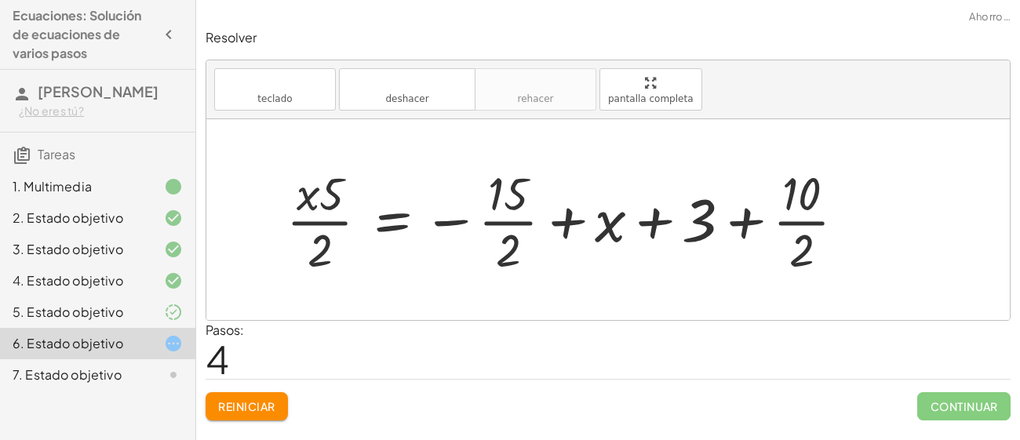
click at [366, 210] on div at bounding box center [571, 220] width 587 height 117
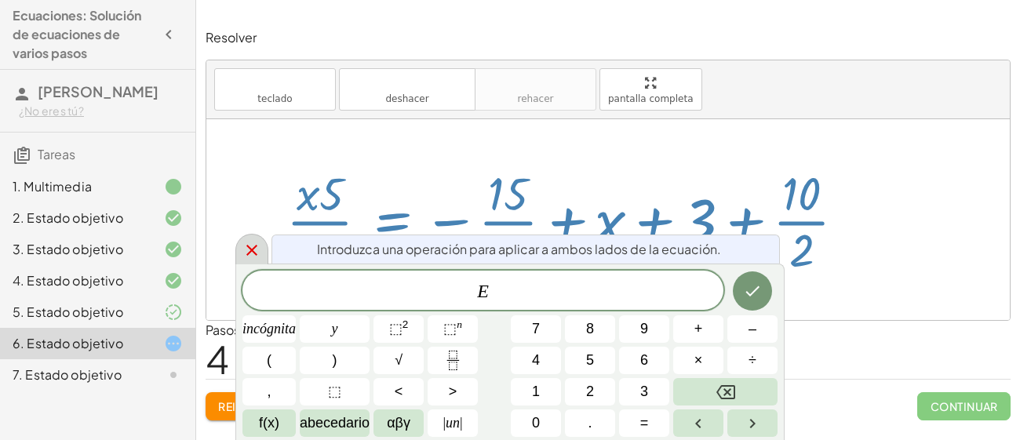
click at [250, 244] on icon at bounding box center [251, 250] width 19 height 19
